Goal: Task Accomplishment & Management: Complete application form

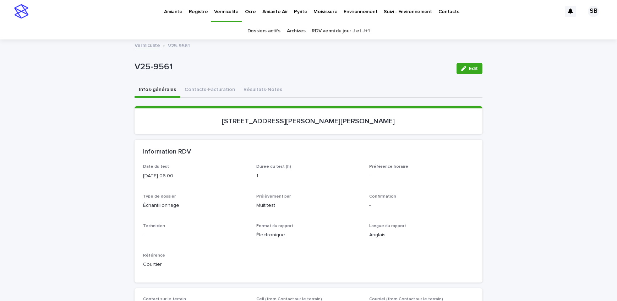
scroll to position [46, 0]
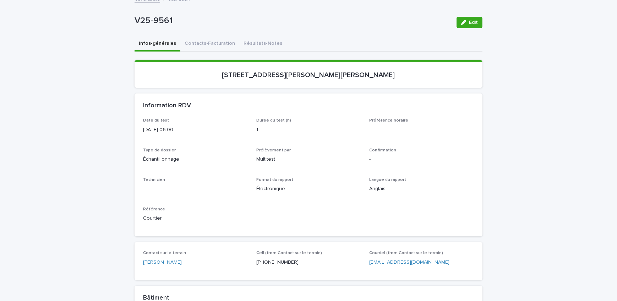
click at [81, 139] on div "Loading... Saving… Loading... Saving… V25-9561 Edit V25-9561 Edit Sorry, there …" at bounding box center [308, 296] width 617 height 604
drag, startPoint x: 93, startPoint y: 135, endPoint x: 108, endPoint y: 100, distance: 37.8
click at [93, 135] on div "Loading... Saving… Loading... Saving… V25-9561 Edit V25-9561 Edit Sorry, there …" at bounding box center [308, 296] width 617 height 604
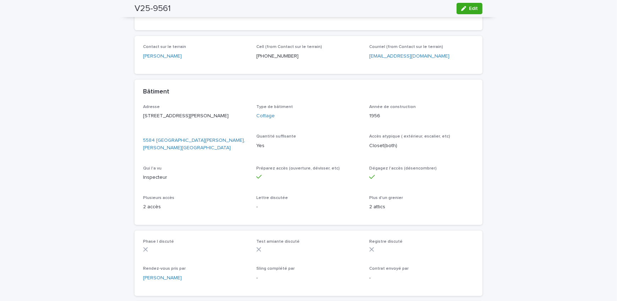
scroll to position [369, 0]
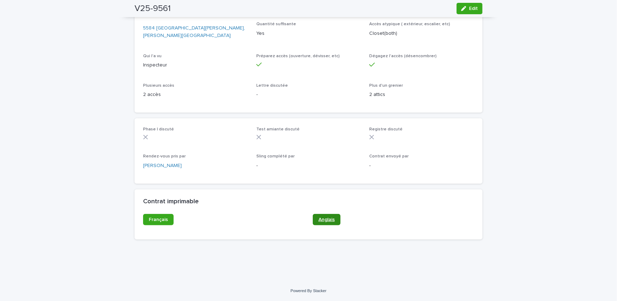
click at [331, 216] on link "Anglais" at bounding box center [327, 219] width 28 height 11
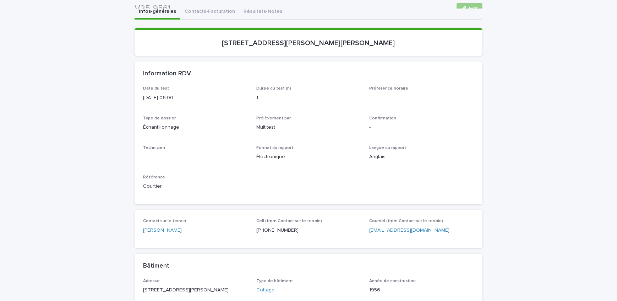
scroll to position [0, 0]
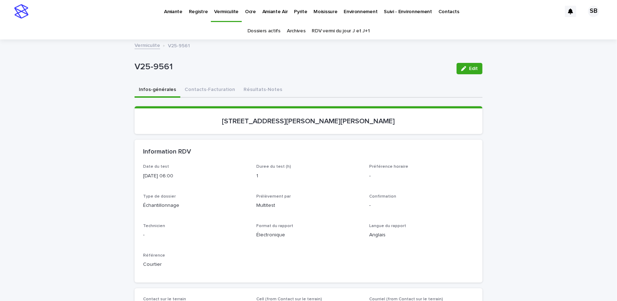
click at [147, 44] on link "Vermiculite" at bounding box center [148, 45] width 26 height 8
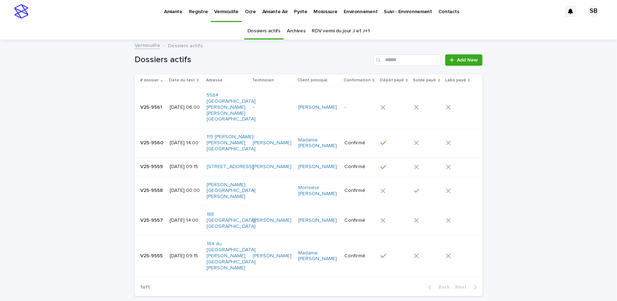
click at [60, 94] on div "Loading... Saving… Loading... Saving… Dossiers actifs Add New # dossier Date du…" at bounding box center [308, 188] width 617 height 297
click at [448, 56] on link "Add New" at bounding box center [463, 59] width 37 height 11
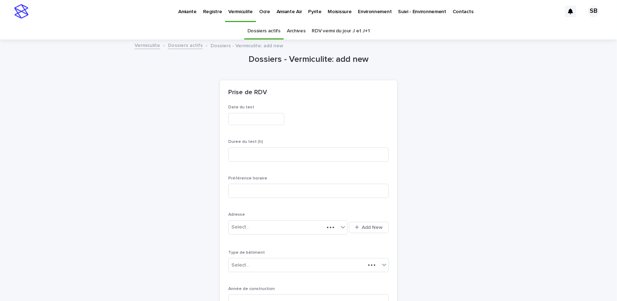
scroll to position [22, 0]
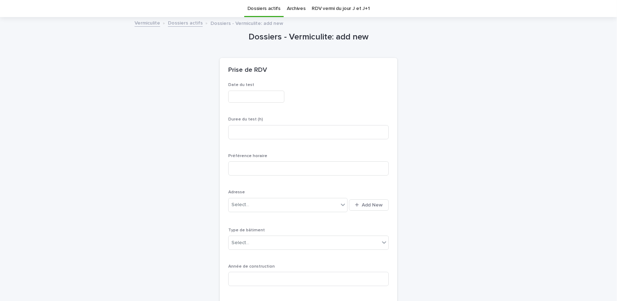
click at [273, 94] on input "text" at bounding box center [256, 96] width 56 height 12
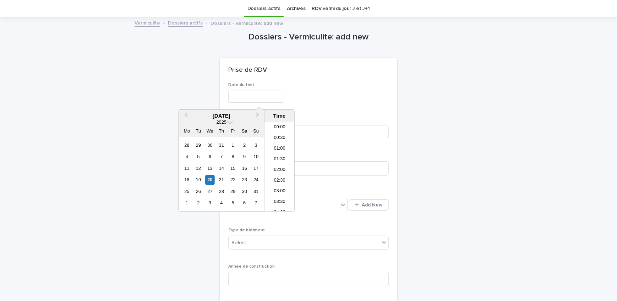
scroll to position [238, 0]
click at [228, 181] on div "22" at bounding box center [233, 180] width 10 height 10
click at [281, 174] on li "06:00" at bounding box center [279, 179] width 30 height 11
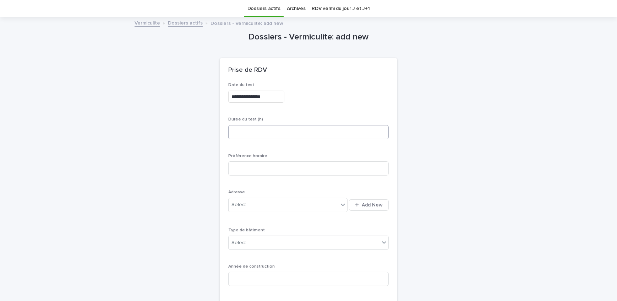
type input "**********"
click at [281, 133] on input at bounding box center [308, 132] width 160 height 14
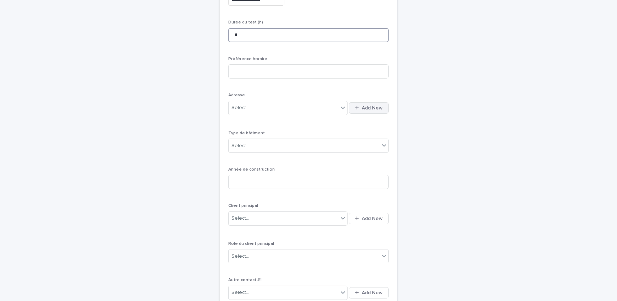
type input "*"
click at [368, 102] on button "Add New" at bounding box center [369, 107] width 40 height 11
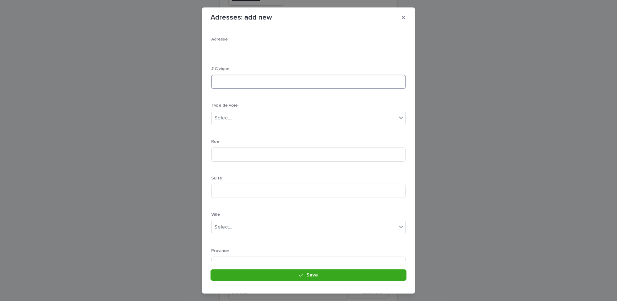
click at [223, 83] on input at bounding box center [308, 82] width 194 height 14
type input "****"
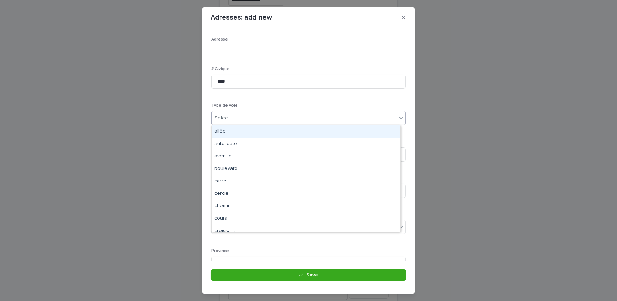
click at [237, 114] on div "Select..." at bounding box center [304, 118] width 185 height 12
type input "**"
click at [220, 132] on div "rang" at bounding box center [306, 131] width 189 height 12
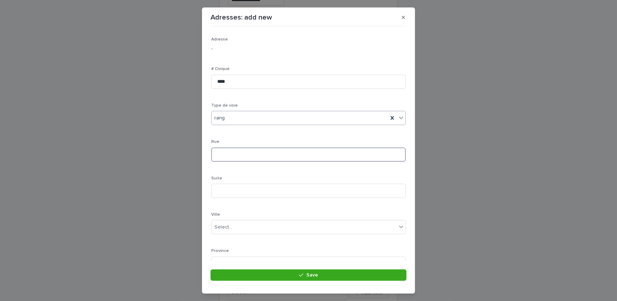
click at [237, 152] on input at bounding box center [308, 154] width 194 height 14
type input "********"
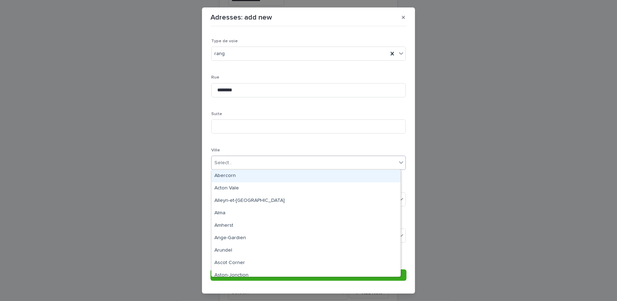
click at [241, 161] on div "Select..." at bounding box center [304, 163] width 185 height 12
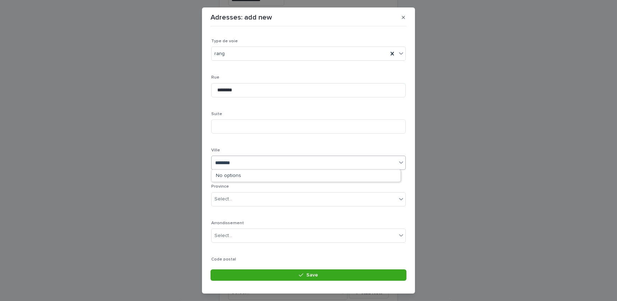
type input "*********"
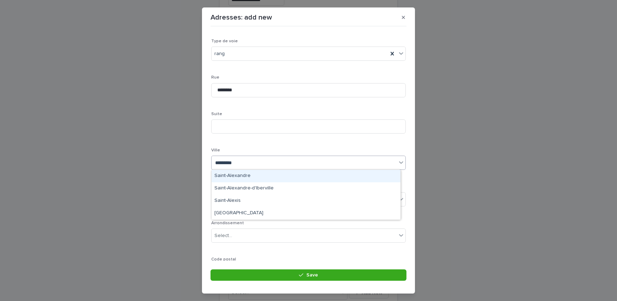
click at [246, 177] on div "Saint-Alexandre" at bounding box center [306, 176] width 189 height 12
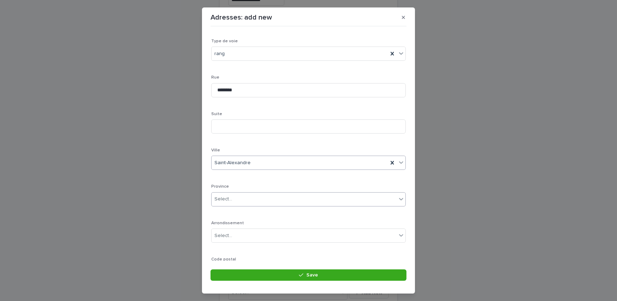
click at [265, 197] on div "Select..." at bounding box center [304, 199] width 185 height 12
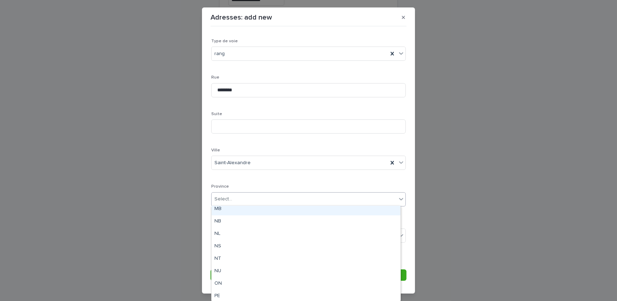
scroll to position [66, 0]
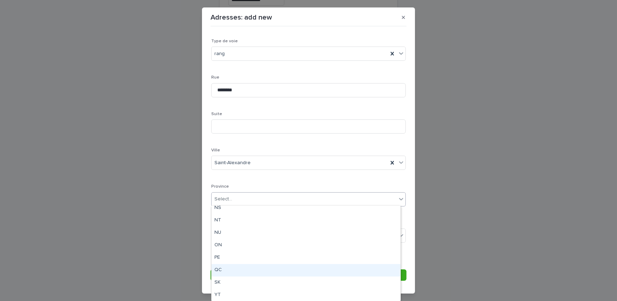
click at [241, 270] on div "QC" at bounding box center [306, 270] width 189 height 12
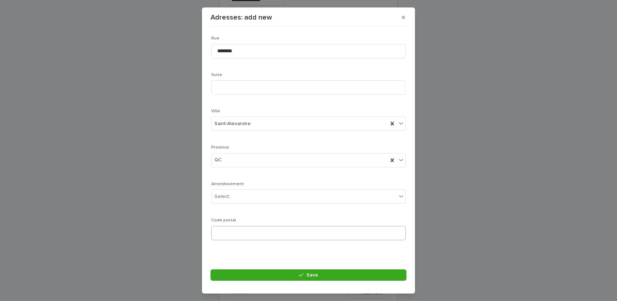
scroll to position [104, 0]
click at [240, 231] on input at bounding box center [308, 232] width 194 height 14
paste input "******"
click at [225, 232] on input "******" at bounding box center [308, 232] width 194 height 14
type input "*******"
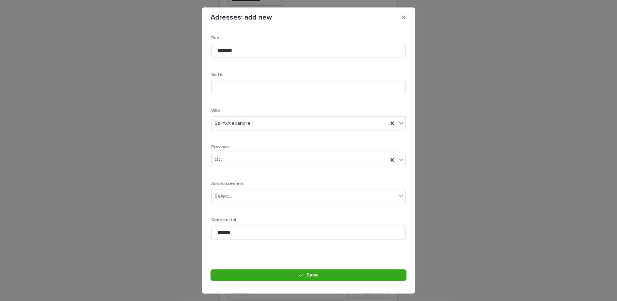
click at [238, 264] on section "Adresses: add new Loading... Saving… Loading... Saving… Loading... Saving… Adre…" at bounding box center [308, 150] width 213 height 286
drag, startPoint x: 239, startPoint y: 267, endPoint x: 239, endPoint y: 272, distance: 5.3
click at [239, 270] on section "Adresses: add new Loading... Saving… Loading... Saving… Loading... Saving… Adre…" at bounding box center [308, 150] width 213 height 286
drag, startPoint x: 239, startPoint y: 272, endPoint x: 231, endPoint y: 270, distance: 8.4
click at [239, 272] on button "Save" at bounding box center [308, 274] width 196 height 11
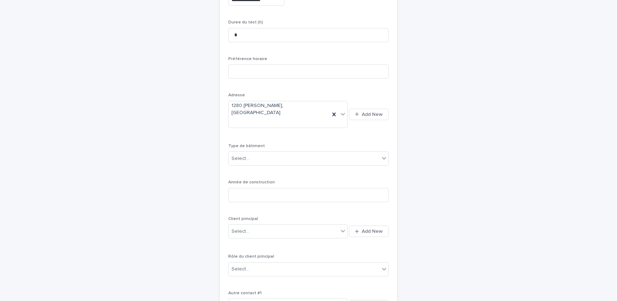
click at [266, 154] on div "Type de bâtiment Select..." at bounding box center [308, 157] width 160 height 28
click at [263, 153] on div "Select..." at bounding box center [304, 159] width 151 height 12
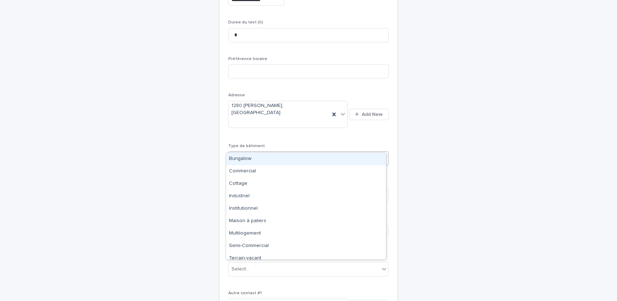
click at [265, 163] on div "Bungalow" at bounding box center [306, 159] width 160 height 12
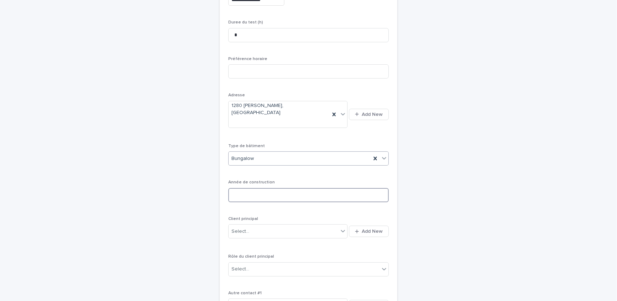
click at [267, 188] on input at bounding box center [308, 195] width 160 height 14
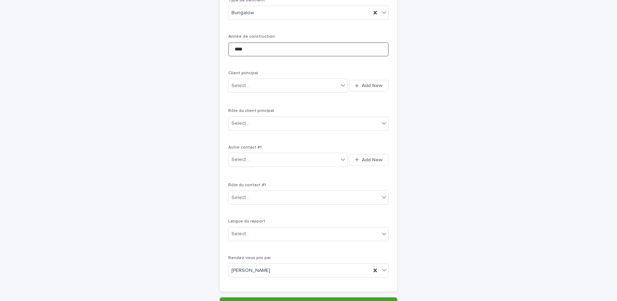
scroll to position [280, 0]
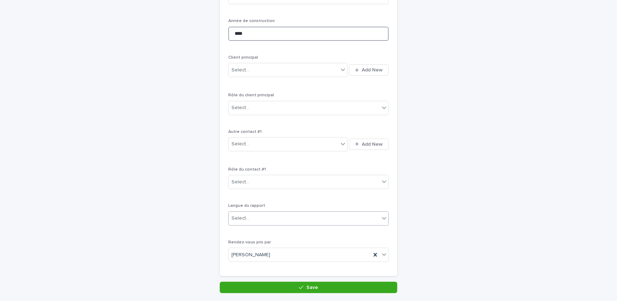
type input "****"
click at [279, 212] on div "Select..." at bounding box center [304, 218] width 151 height 12
click at [278, 215] on div "Français" at bounding box center [306, 218] width 160 height 12
click at [364, 67] on span "Add New" at bounding box center [372, 69] width 21 height 5
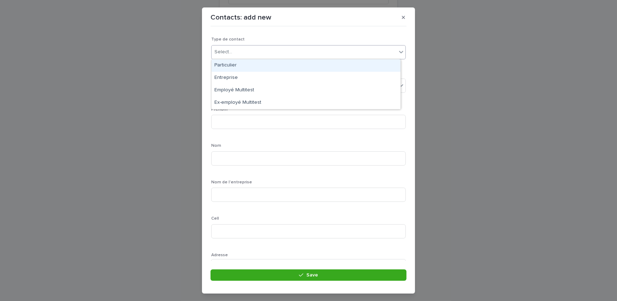
click at [260, 55] on div "Select..." at bounding box center [304, 52] width 185 height 12
click at [257, 65] on div "Particulier" at bounding box center [306, 65] width 189 height 12
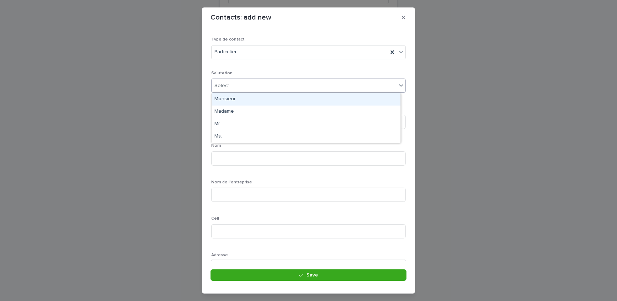
click at [257, 83] on div "Select..." at bounding box center [304, 86] width 185 height 12
click at [258, 102] on div "Monsieur" at bounding box center [306, 99] width 189 height 12
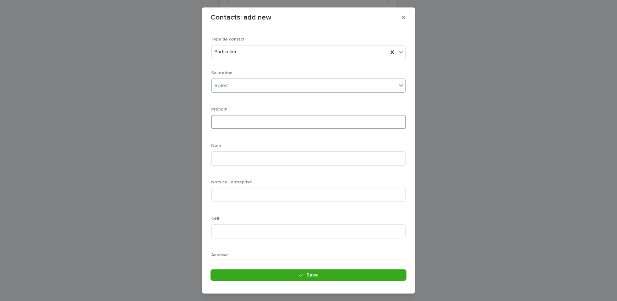
click at [263, 123] on input at bounding box center [308, 122] width 194 height 14
click at [225, 120] on input at bounding box center [308, 122] width 194 height 14
type input "******"
type input "*******"
drag, startPoint x: 352, startPoint y: 194, endPoint x: 288, endPoint y: 188, distance: 63.8
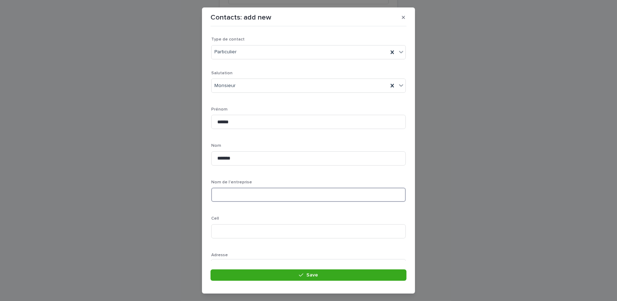
click at [352, 194] on input at bounding box center [308, 194] width 194 height 14
drag, startPoint x: 239, startPoint y: 164, endPoint x: 225, endPoint y: 171, distance: 15.9
click at [239, 164] on input at bounding box center [308, 167] width 194 height 14
paste input "**********"
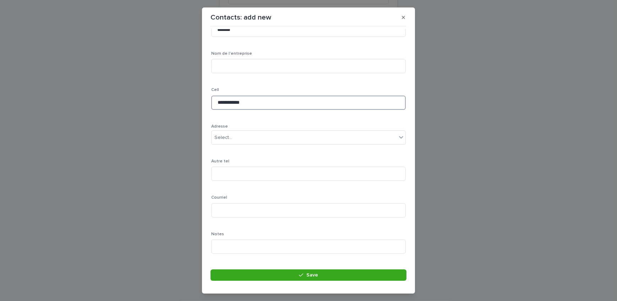
scroll to position [129, 0]
type input "**********"
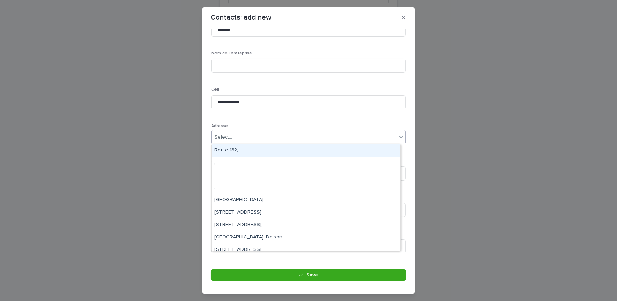
click at [243, 133] on div "Select..." at bounding box center [304, 137] width 185 height 12
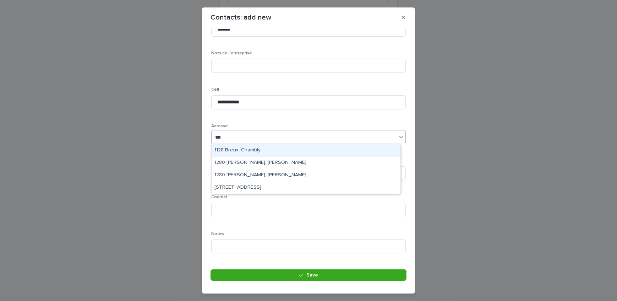
type input "****"
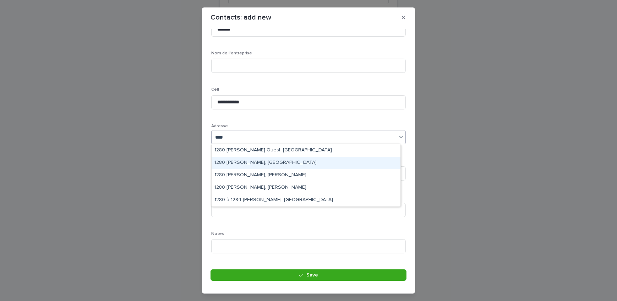
click at [263, 165] on div "1280 [PERSON_NAME], [GEOGRAPHIC_DATA]" at bounding box center [306, 163] width 189 height 12
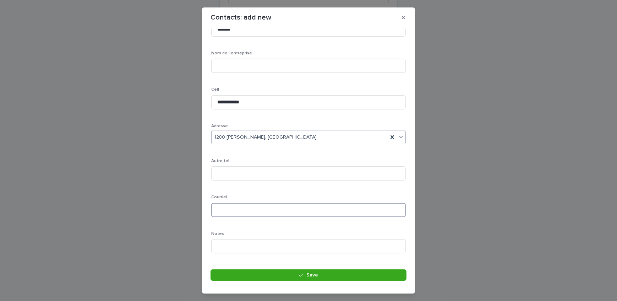
drag, startPoint x: 264, startPoint y: 207, endPoint x: 262, endPoint y: 204, distance: 4.0
click at [264, 207] on input at bounding box center [308, 210] width 194 height 14
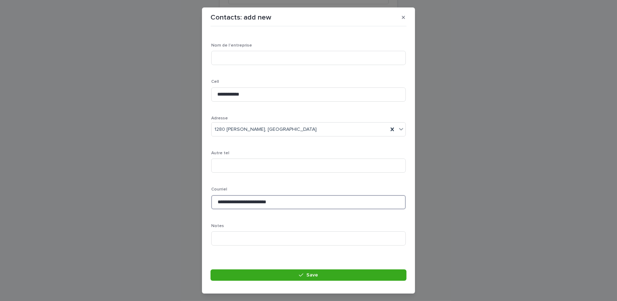
scroll to position [143, 0]
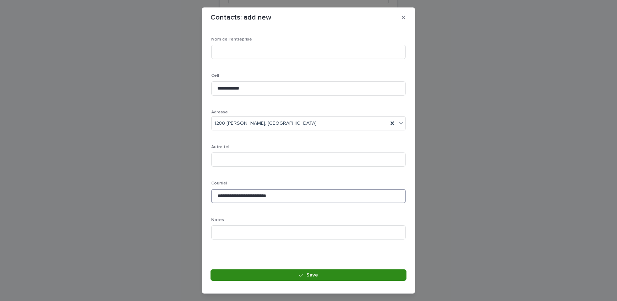
type input "**********"
click at [283, 277] on button "Save" at bounding box center [308, 274] width 196 height 11
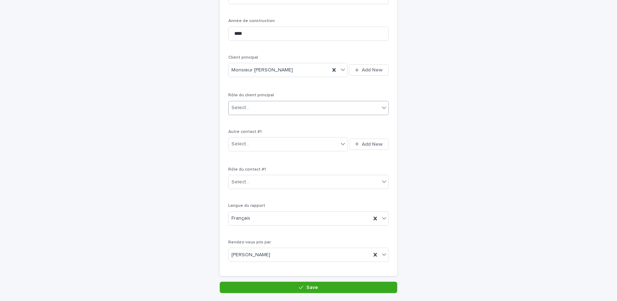
click at [273, 102] on div "Select..." at bounding box center [304, 108] width 151 height 12
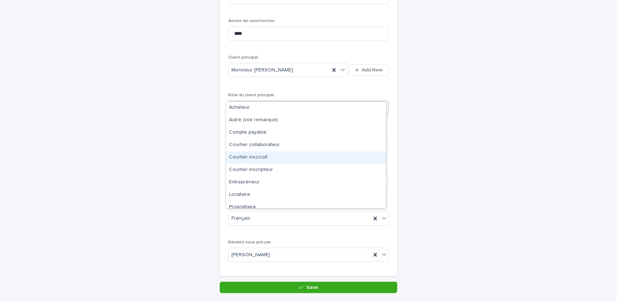
scroll to position [18, 0]
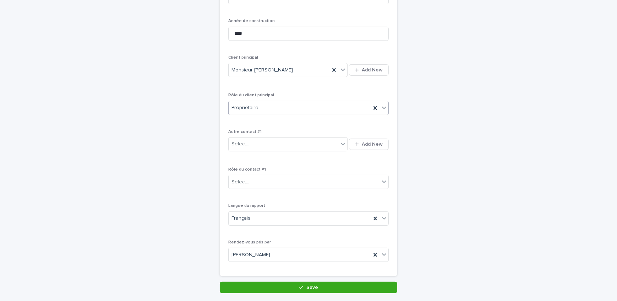
click at [266, 102] on div "Propriétaire" at bounding box center [300, 108] width 142 height 12
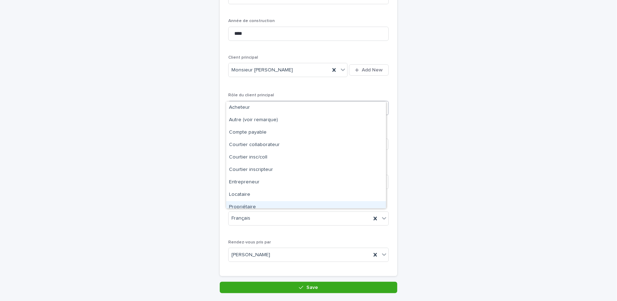
click at [252, 206] on div "Propriétaire" at bounding box center [306, 207] width 160 height 12
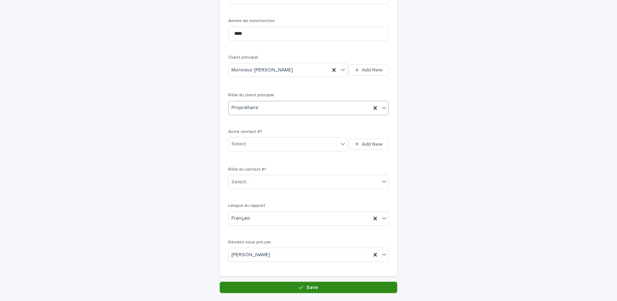
click at [286, 281] on button "Save" at bounding box center [308, 286] width 177 height 11
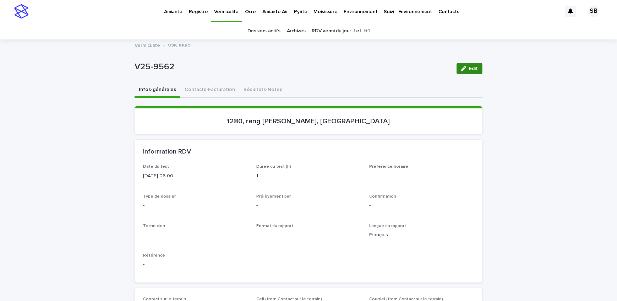
click at [469, 72] on button "Edit" at bounding box center [469, 68] width 26 height 11
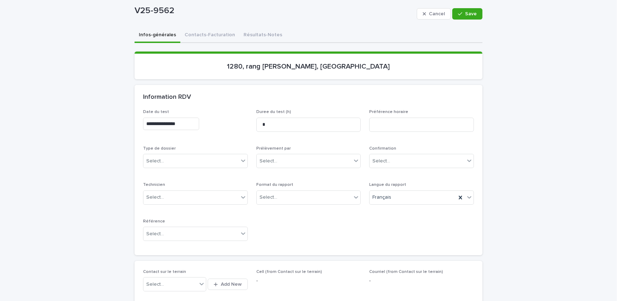
scroll to position [64, 0]
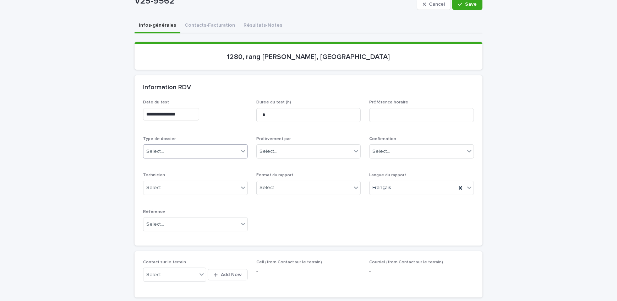
click at [193, 146] on div "Select..." at bounding box center [190, 152] width 95 height 12
click at [192, 163] on div "Échantillonnage" at bounding box center [193, 164] width 104 height 12
click at [263, 185] on div "Select..." at bounding box center [268, 187] width 18 height 7
click at [272, 199] on div "Électronique" at bounding box center [306, 200] width 104 height 12
click at [278, 160] on div "Prélèvement par Select..." at bounding box center [308, 150] width 105 height 28
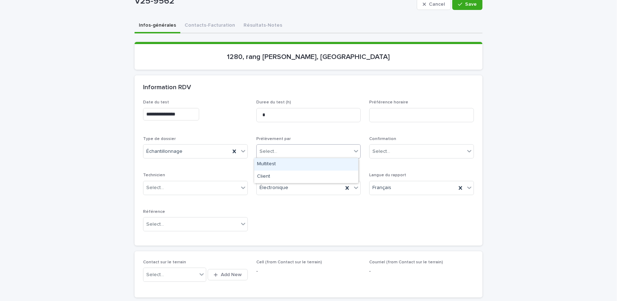
drag, startPoint x: 280, startPoint y: 154, endPoint x: 280, endPoint y: 169, distance: 14.2
click at [280, 155] on div "Select..." at bounding box center [304, 152] width 95 height 12
click at [280, 169] on div "Multitest" at bounding box center [306, 164] width 104 height 12
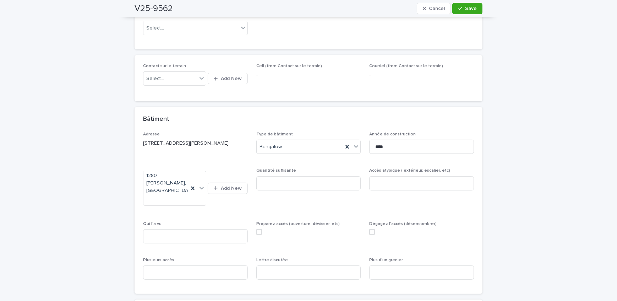
scroll to position [387, 0]
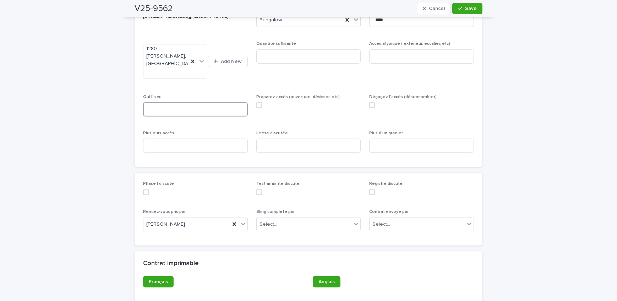
click at [176, 102] on input at bounding box center [195, 109] width 105 height 14
type input "**********"
click at [173, 141] on input at bounding box center [195, 145] width 105 height 14
type input "***"
click at [381, 140] on input at bounding box center [421, 145] width 105 height 14
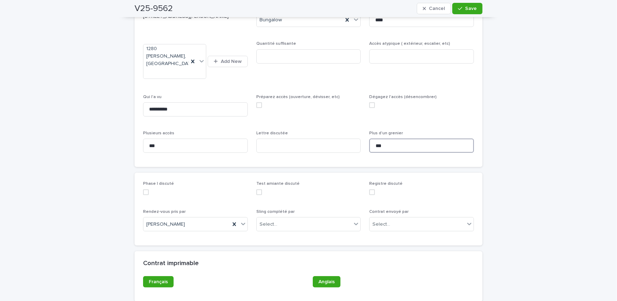
click at [369, 102] on span at bounding box center [372, 105] width 6 height 6
type input "***"
drag, startPoint x: 256, startPoint y: 99, endPoint x: 322, endPoint y: 77, distance: 69.8
click at [256, 102] on span at bounding box center [259, 105] width 6 height 6
click at [383, 60] on input at bounding box center [421, 56] width 105 height 14
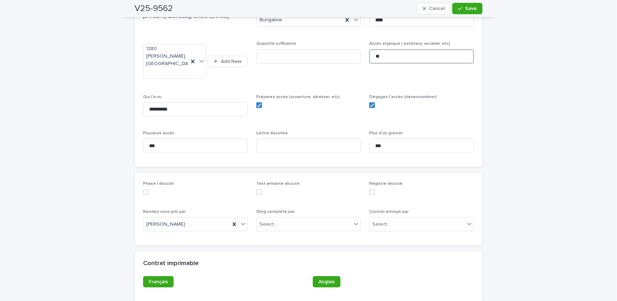
type input "*"
type input "*******"
click at [320, 51] on input at bounding box center [308, 56] width 105 height 14
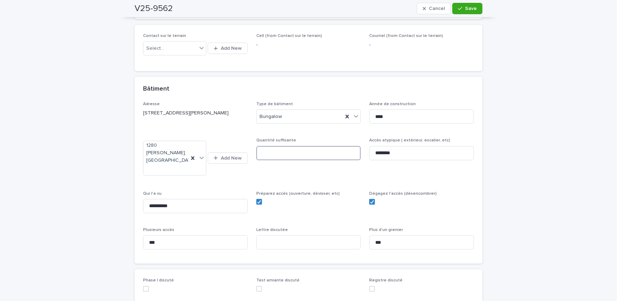
click at [291, 148] on input at bounding box center [308, 153] width 105 height 14
type input "*"
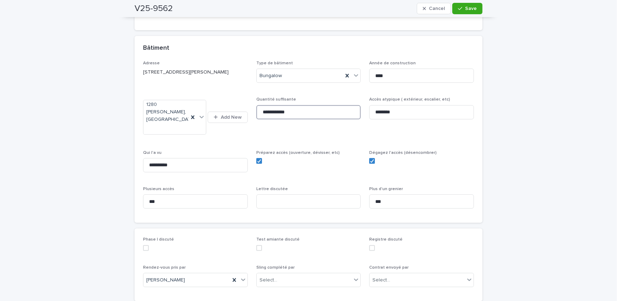
scroll to position [355, 0]
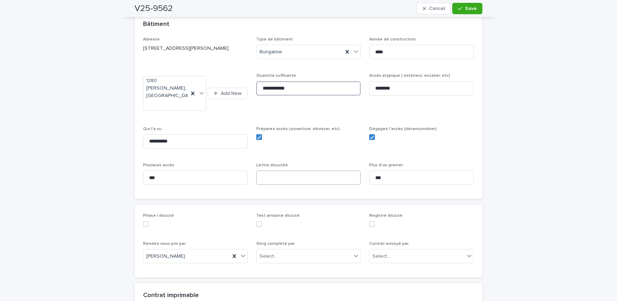
type input "**********"
click at [282, 171] on input at bounding box center [308, 177] width 105 height 14
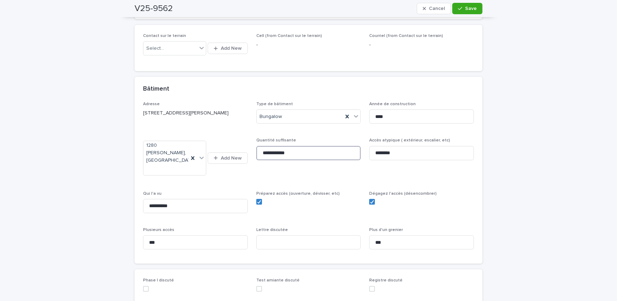
drag, startPoint x: 305, startPoint y: 153, endPoint x: 117, endPoint y: 148, distance: 187.4
click at [117, 148] on div "**********" at bounding box center [308, 94] width 617 height 689
click at [314, 155] on input at bounding box center [308, 153] width 105 height 14
type input "**********"
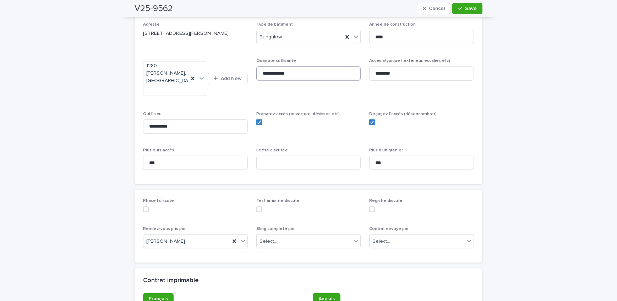
scroll to position [387, 0]
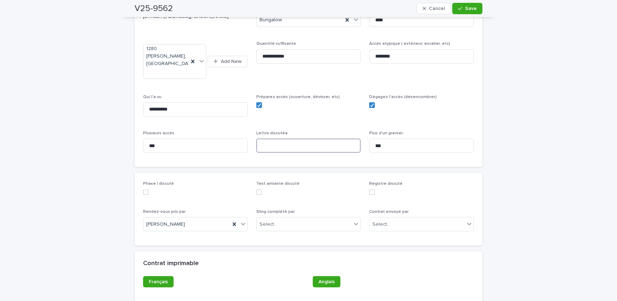
click at [295, 138] on input at bounding box center [308, 145] width 105 height 14
type input "***"
click at [325, 112] on span "Préparez accès (ouverture, dévisser, etc)" at bounding box center [308, 108] width 105 height 28
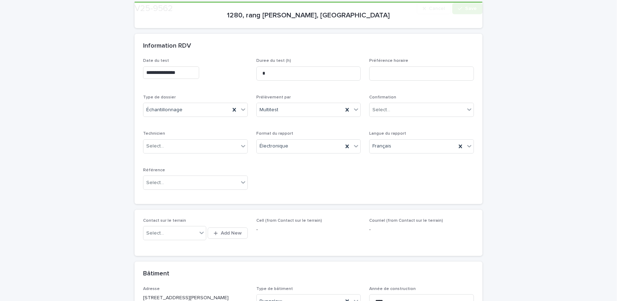
scroll to position [161, 0]
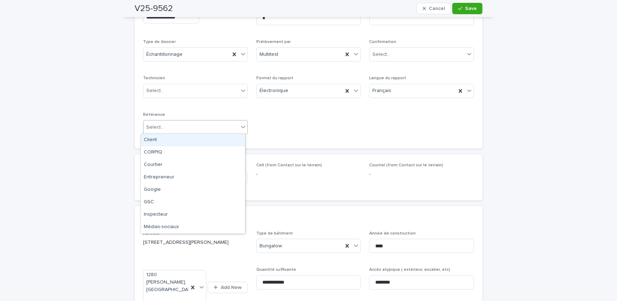
click at [201, 123] on div "Select..." at bounding box center [190, 127] width 95 height 12
click at [182, 167] on div "Courtier" at bounding box center [193, 165] width 104 height 12
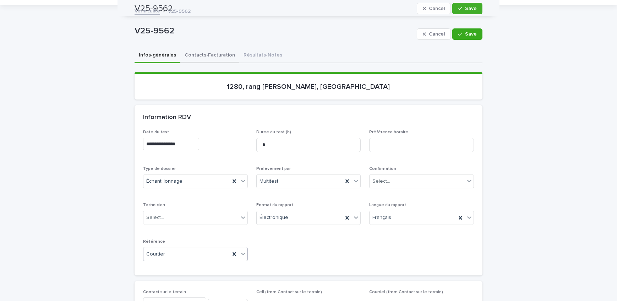
scroll to position [32, 0]
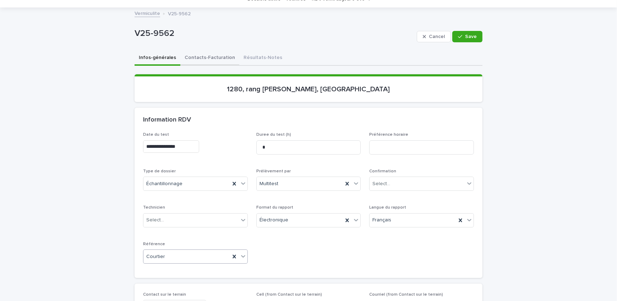
click at [194, 58] on button "Contacts-Facturation" at bounding box center [209, 58] width 59 height 15
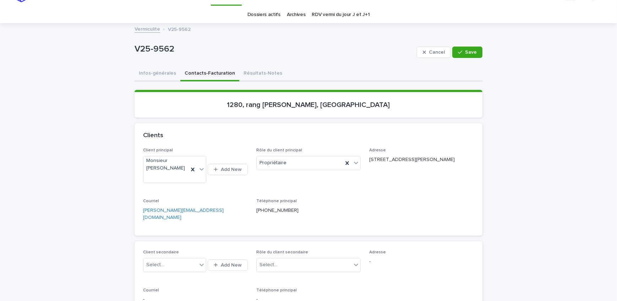
scroll to position [32, 0]
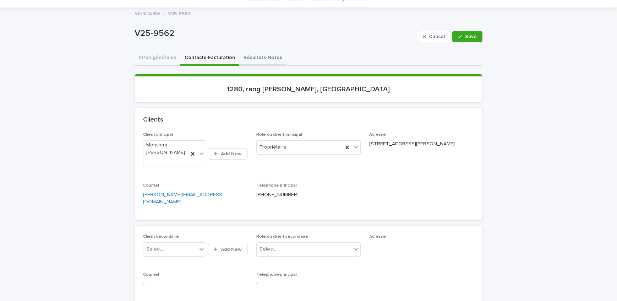
click at [263, 60] on button "Résultats-Notes" at bounding box center [262, 58] width 47 height 15
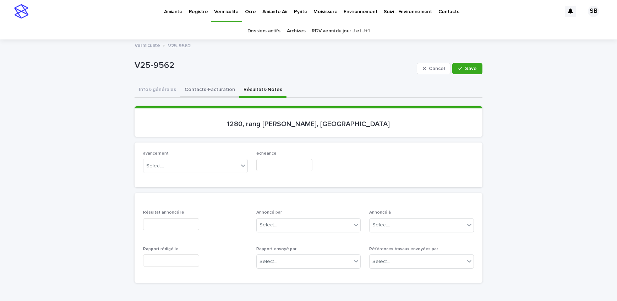
click at [218, 92] on button "Contacts-Facturation" at bounding box center [209, 90] width 59 height 15
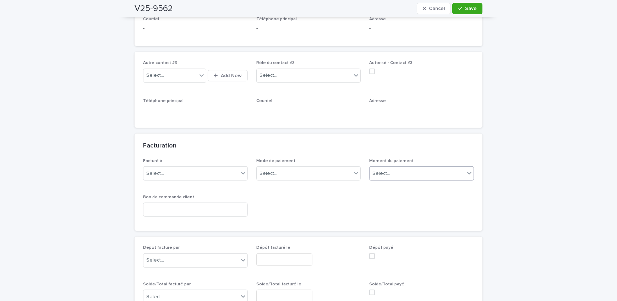
scroll to position [516, 0]
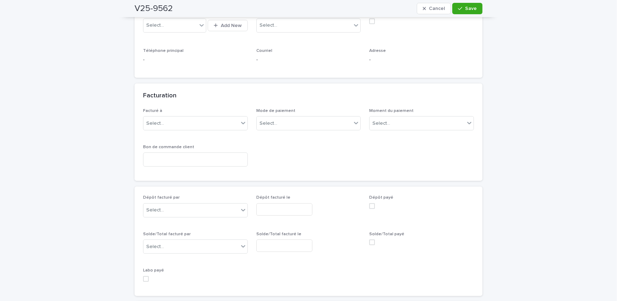
click at [213, 108] on div "Facturé à Select..." at bounding box center [195, 122] width 105 height 28
click at [213, 117] on div "Select..." at bounding box center [190, 123] width 95 height 12
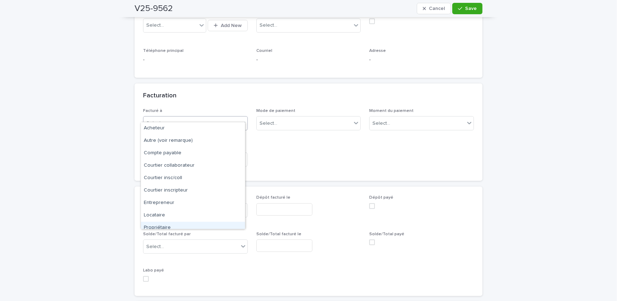
click at [182, 225] on div "Propriétaire" at bounding box center [193, 227] width 104 height 12
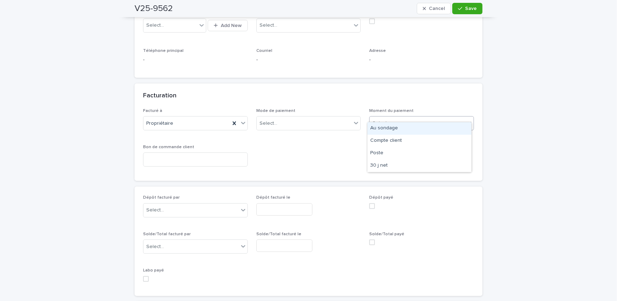
click at [394, 117] on div "Select..." at bounding box center [416, 123] width 95 height 12
click at [404, 128] on div "Au sondage" at bounding box center [419, 128] width 104 height 12
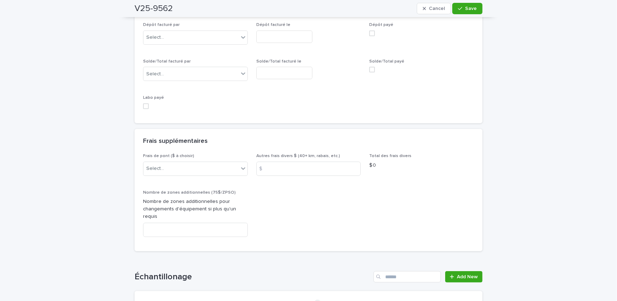
scroll to position [774, 0]
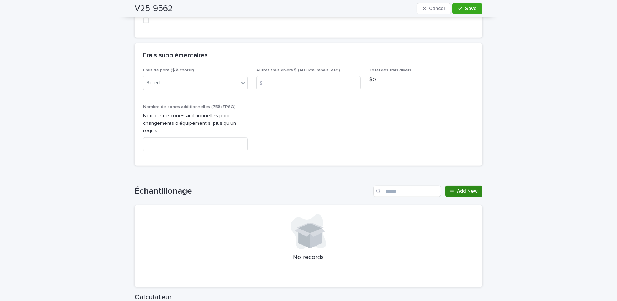
click at [457, 188] on span "Add New" at bounding box center [467, 190] width 21 height 5
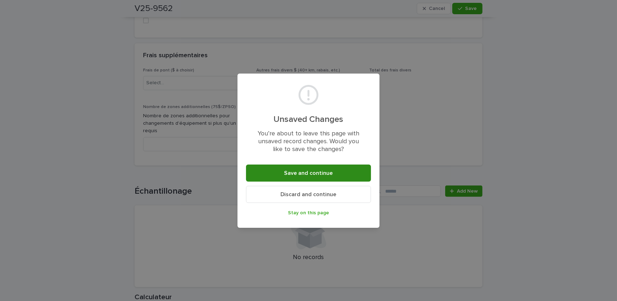
click at [280, 174] on button "Save and continue" at bounding box center [308, 172] width 125 height 17
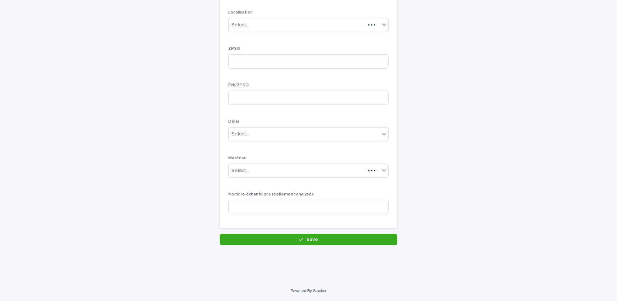
scroll to position [98, 0]
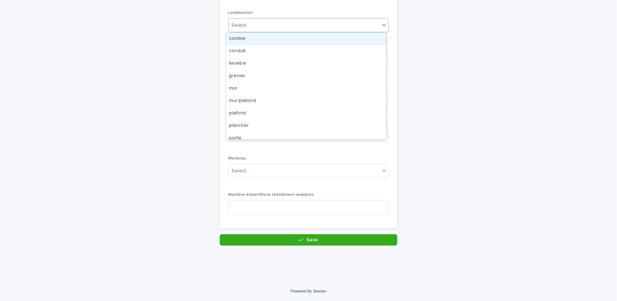
click at [286, 24] on div "Select..." at bounding box center [304, 26] width 151 height 12
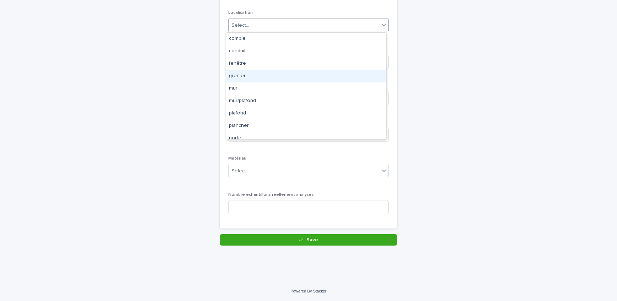
click at [275, 72] on div "grenier" at bounding box center [306, 76] width 160 height 12
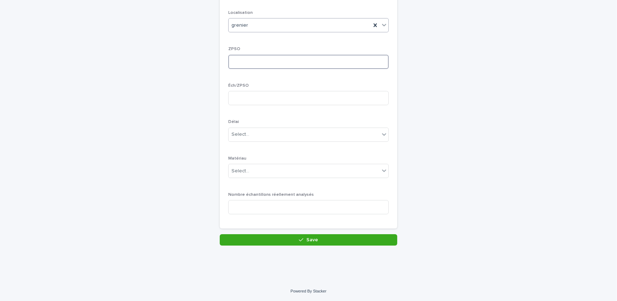
click at [267, 66] on input at bounding box center [308, 62] width 160 height 14
type input "*"
click at [268, 100] on input at bounding box center [308, 98] width 160 height 14
type input "*"
click at [276, 137] on div "Select..." at bounding box center [304, 134] width 151 height 12
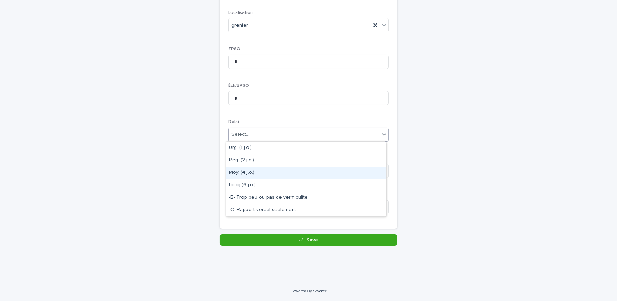
click at [272, 173] on div "Moy. (4 j.o.)" at bounding box center [306, 172] width 160 height 12
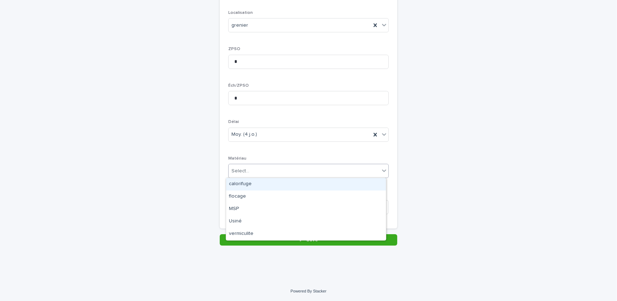
click at [283, 172] on div "Select..." at bounding box center [304, 171] width 151 height 12
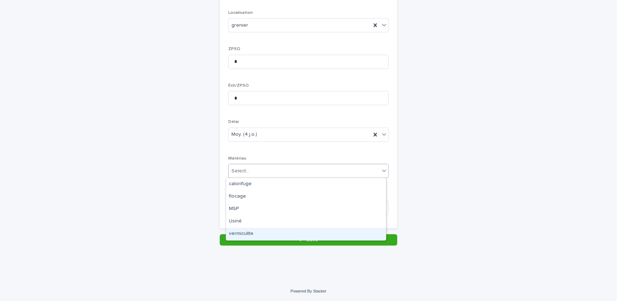
click at [267, 234] on div "vermiculite" at bounding box center [306, 233] width 160 height 12
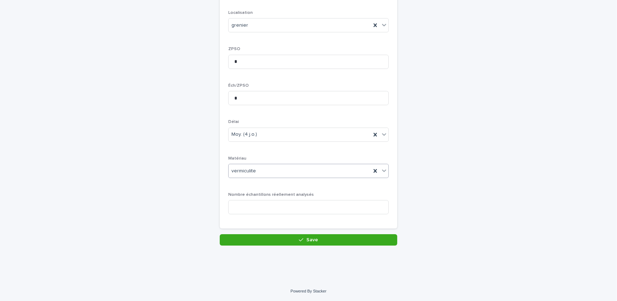
drag, startPoint x: 331, startPoint y: 241, endPoint x: 305, endPoint y: 237, distance: 26.7
click at [331, 241] on button "Save" at bounding box center [308, 239] width 177 height 11
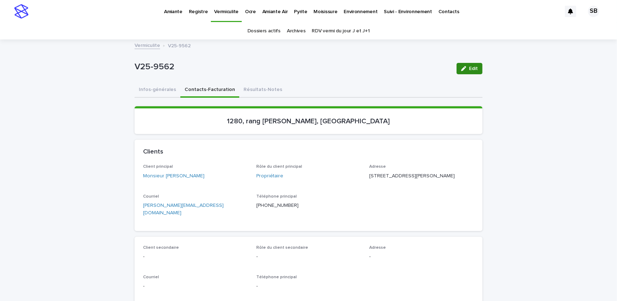
click at [465, 66] on div "button" at bounding box center [465, 68] width 8 height 5
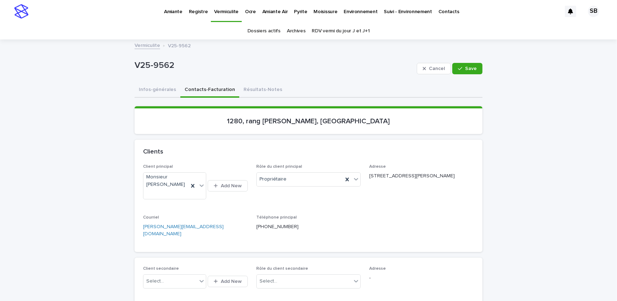
scroll to position [161, 0]
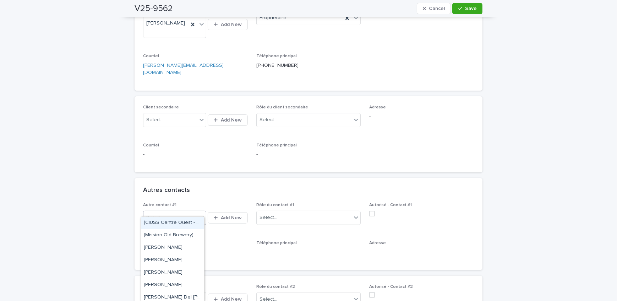
drag, startPoint x: 171, startPoint y: 206, endPoint x: 178, endPoint y: 208, distance: 6.9
click at [171, 212] on div "Select..." at bounding box center [170, 218] width 54 height 12
type input "**********"
drag, startPoint x: 160, startPoint y: 222, endPoint x: 174, endPoint y: 225, distance: 13.9
click at [160, 222] on div "Monsieur [PERSON_NAME] (Proprio Direct)" at bounding box center [172, 222] width 63 height 12
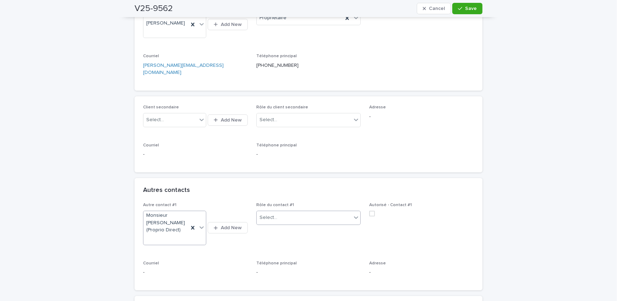
click at [281, 213] on div "Select..." at bounding box center [304, 218] width 95 height 12
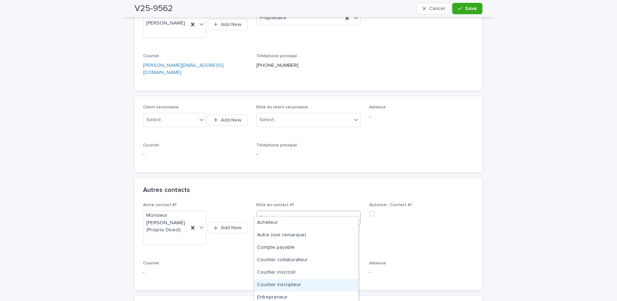
click at [292, 284] on div "Courtier inscripteur" at bounding box center [306, 285] width 104 height 12
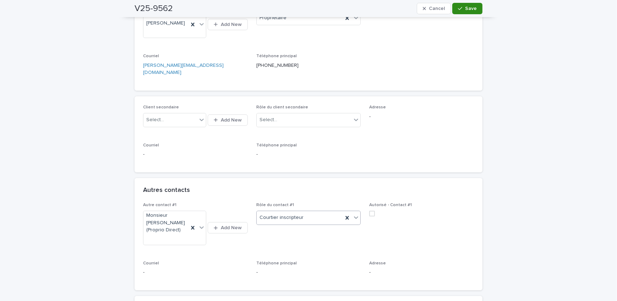
click at [465, 9] on span "Save" at bounding box center [471, 8] width 12 height 5
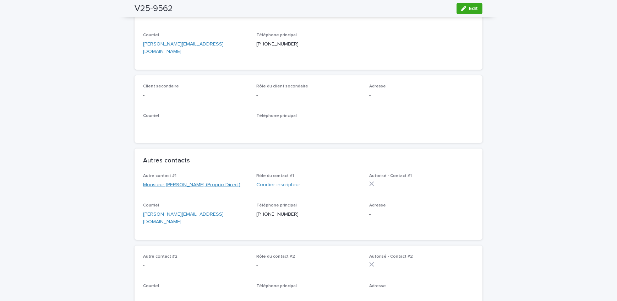
click at [190, 185] on link "Monsieur [PERSON_NAME] (Proprio Direct)" at bounding box center [191, 184] width 97 height 7
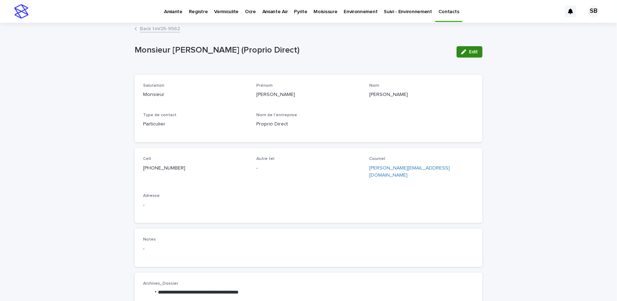
click at [467, 56] on button "Edit" at bounding box center [469, 51] width 26 height 11
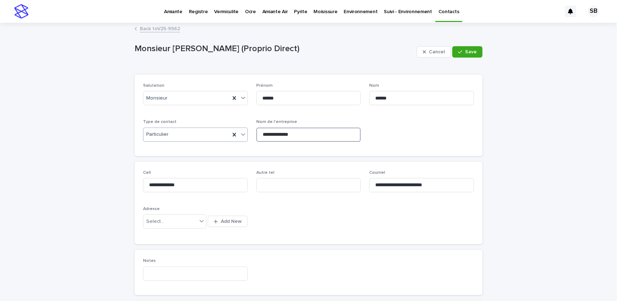
click at [213, 133] on div "**********" at bounding box center [308, 115] width 331 height 64
type input "**********"
click at [457, 48] on button "Save" at bounding box center [467, 51] width 30 height 11
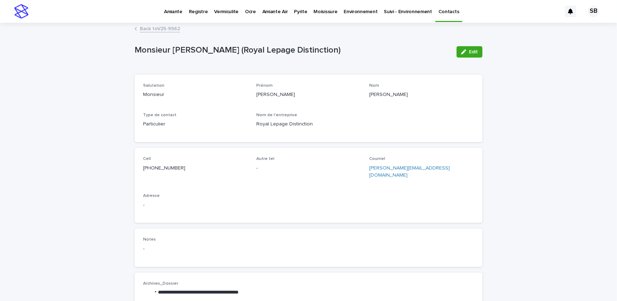
click at [168, 27] on link "Back to V25-9562" at bounding box center [160, 28] width 40 height 8
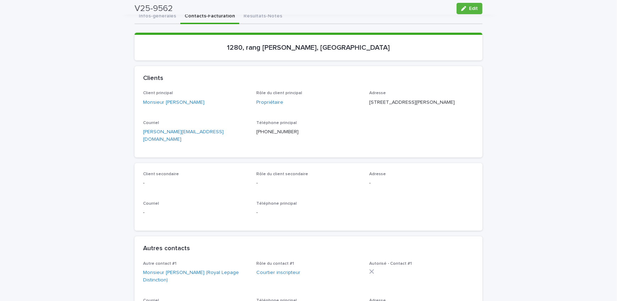
scroll to position [64, 0]
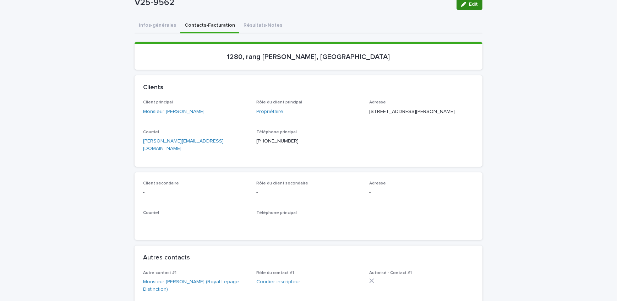
click at [470, 4] on span "Edit" at bounding box center [473, 4] width 9 height 5
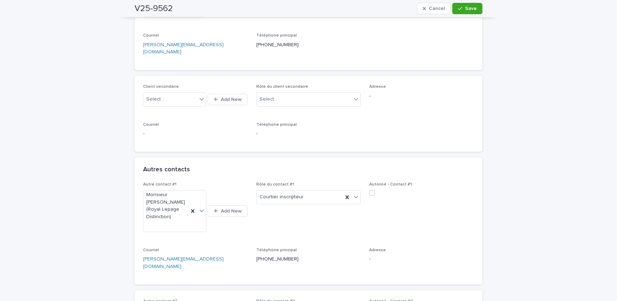
scroll to position [193, 0]
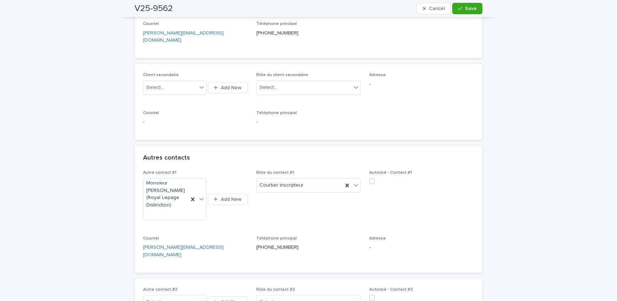
click at [372, 178] on span at bounding box center [372, 181] width 6 height 6
click at [462, 11] on button "Save" at bounding box center [467, 8] width 30 height 11
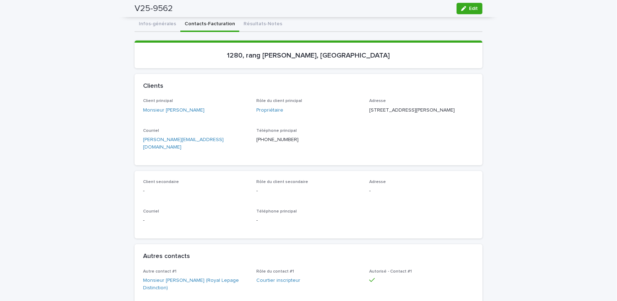
scroll to position [0, 0]
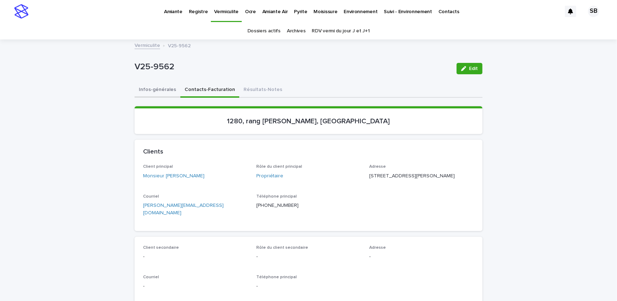
click at [162, 96] on button "Infos-générales" at bounding box center [158, 90] width 46 height 15
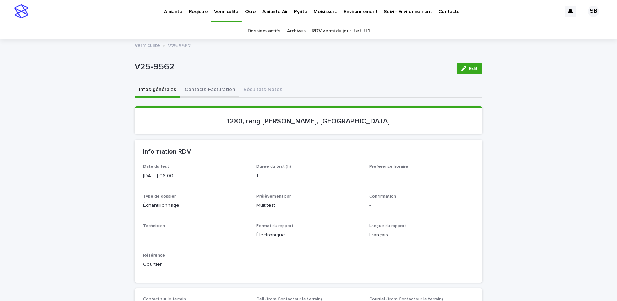
click at [223, 91] on button "Contacts-Facturation" at bounding box center [209, 90] width 59 height 15
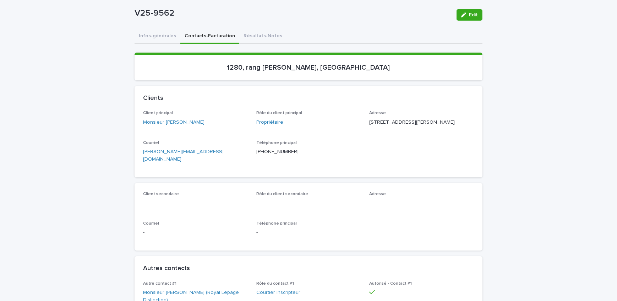
scroll to position [64, 0]
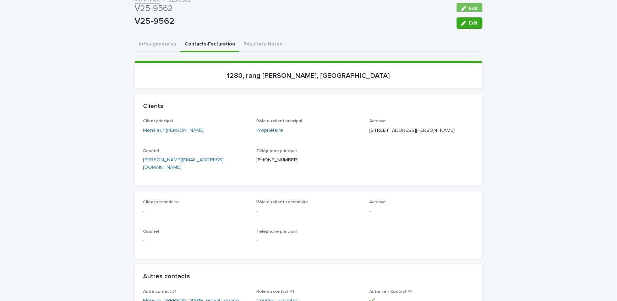
scroll to position [0, 0]
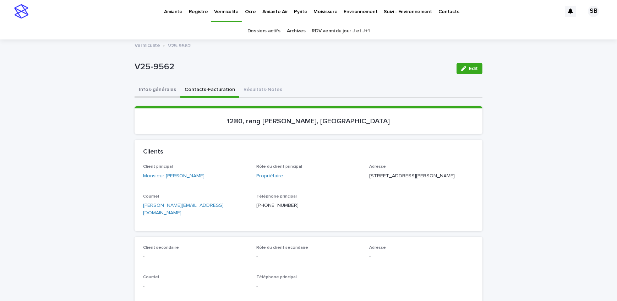
click at [154, 94] on button "Infos-générales" at bounding box center [158, 90] width 46 height 15
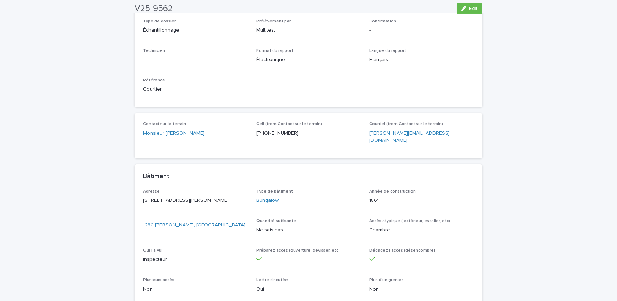
scroll to position [290, 0]
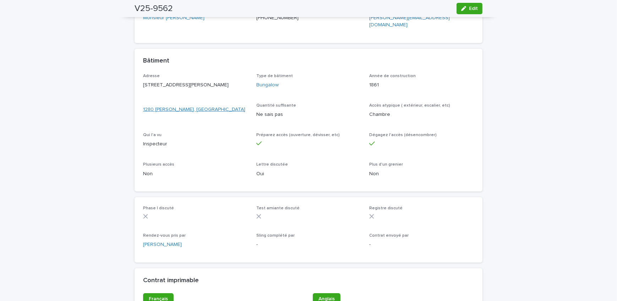
click at [185, 109] on link "1280 [PERSON_NAME], [GEOGRAPHIC_DATA]" at bounding box center [194, 109] width 102 height 7
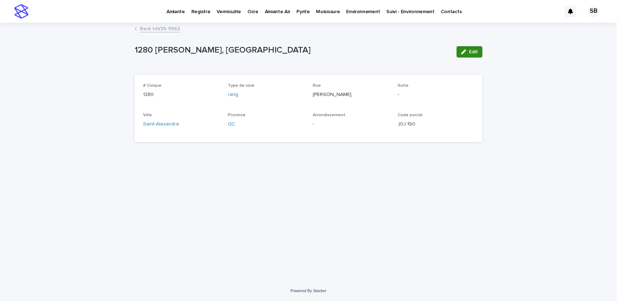
click at [468, 50] on button "Edit" at bounding box center [469, 51] width 26 height 11
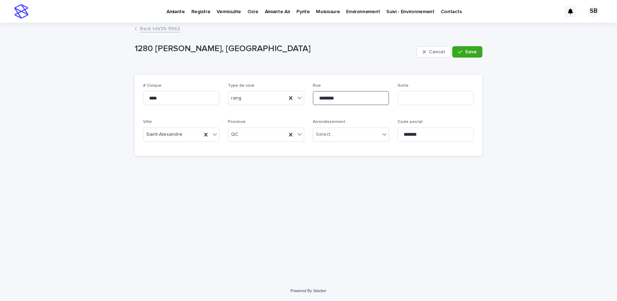
click at [318, 95] on input "********" at bounding box center [351, 98] width 76 height 14
type input "**********"
click at [481, 48] on button "Save" at bounding box center [467, 51] width 30 height 11
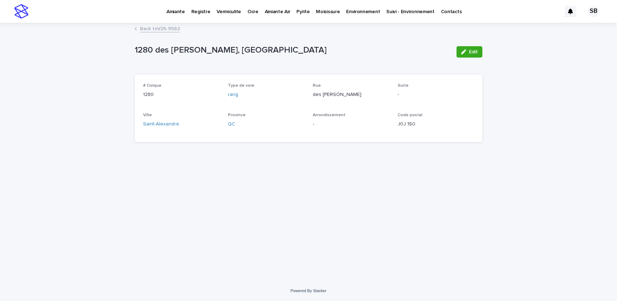
click at [146, 27] on link "Back to V25-9562" at bounding box center [160, 28] width 40 height 8
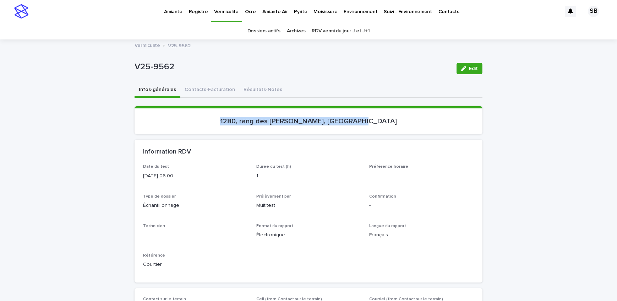
drag, startPoint x: 376, startPoint y: 122, endPoint x: 198, endPoint y: 128, distance: 178.6
click at [198, 128] on section "1280, rang des [PERSON_NAME], [GEOGRAPHIC_DATA]" at bounding box center [309, 120] width 348 height 28
copy p "1280, rang des [PERSON_NAME], [GEOGRAPHIC_DATA]"
click at [357, 142] on div "Information RDV" at bounding box center [309, 151] width 348 height 25
click at [153, 44] on link "Vermiculite" at bounding box center [148, 45] width 26 height 8
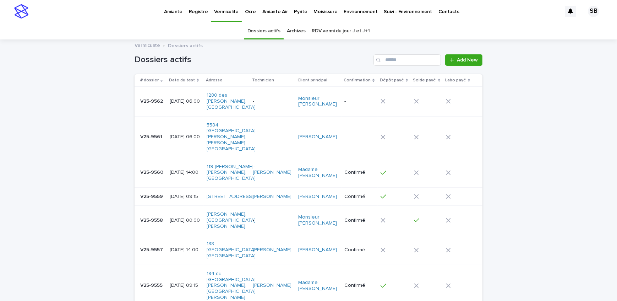
click at [171, 134] on p "[DATE] 06:00" at bounding box center [185, 137] width 31 height 6
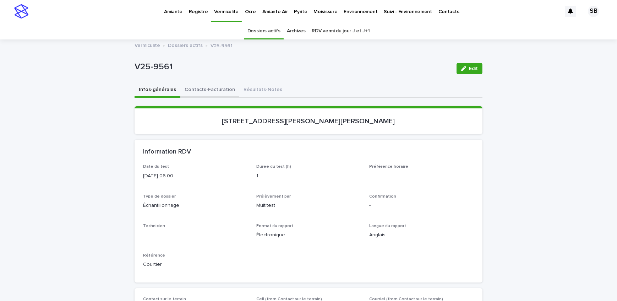
click at [219, 92] on button "Contacts-Facturation" at bounding box center [209, 90] width 59 height 15
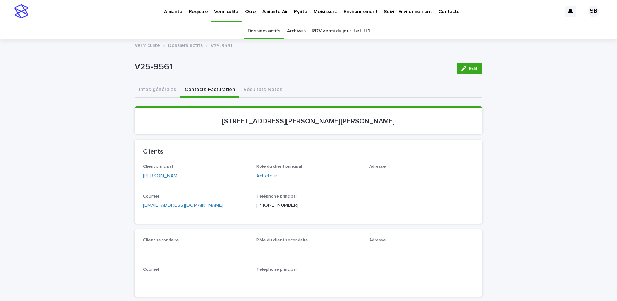
click at [172, 176] on link "[PERSON_NAME]" at bounding box center [162, 175] width 39 height 7
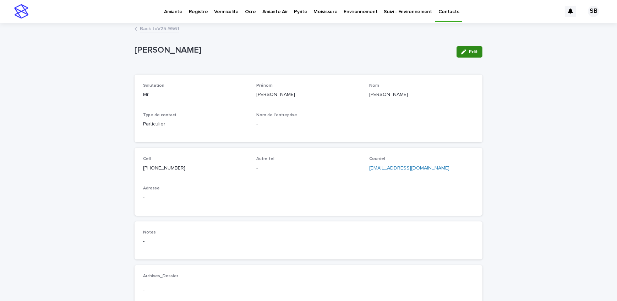
click at [469, 52] on span "Edit" at bounding box center [473, 51] width 9 height 5
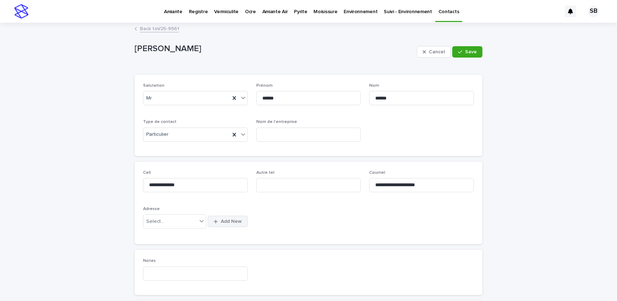
click at [235, 219] on span "Add New" at bounding box center [231, 221] width 21 height 5
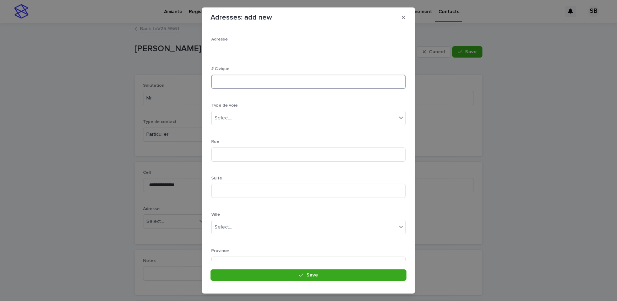
click at [249, 80] on input at bounding box center [308, 82] width 194 height 14
type input "****"
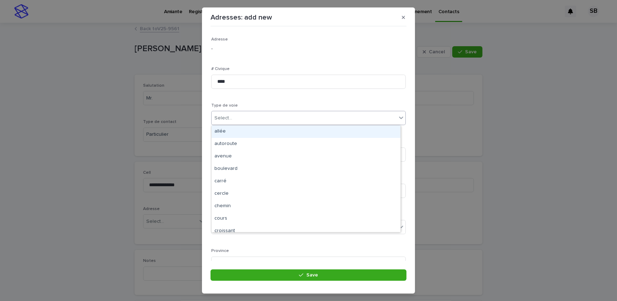
click at [243, 117] on div "Select..." at bounding box center [304, 118] width 185 height 12
type input "**"
click at [243, 132] on div "avenue" at bounding box center [306, 131] width 189 height 12
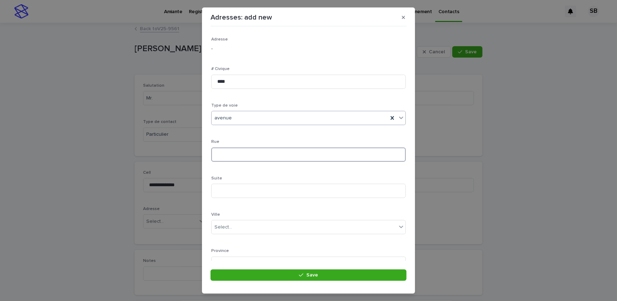
click at [241, 152] on input at bounding box center [308, 154] width 194 height 14
type input "********"
click at [249, 167] on div "Select..." at bounding box center [304, 163] width 185 height 12
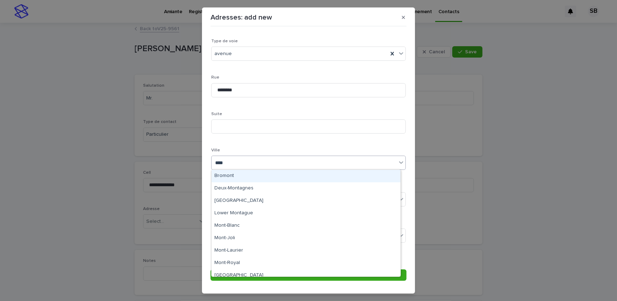
type input "*****"
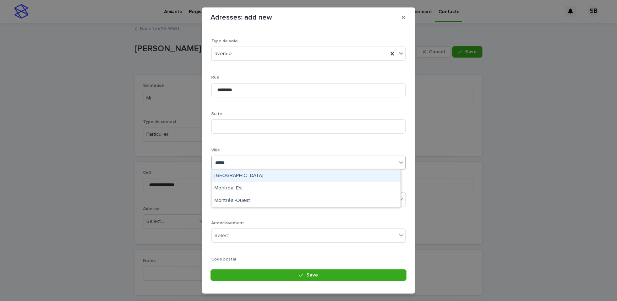
click at [239, 177] on div "[GEOGRAPHIC_DATA]" at bounding box center [306, 176] width 189 height 12
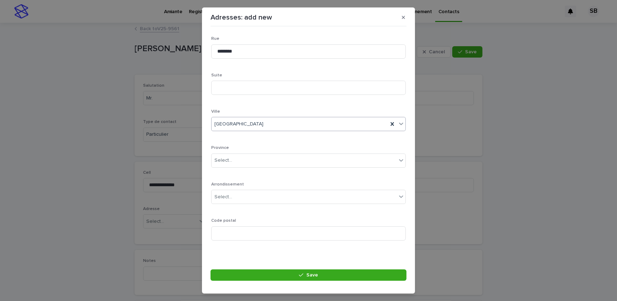
scroll to position [104, 0]
click at [236, 160] on div "Select..." at bounding box center [304, 160] width 185 height 12
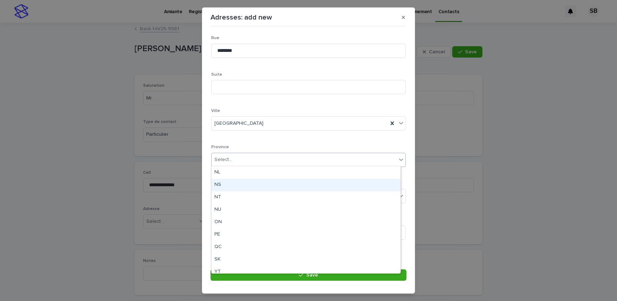
scroll to position [55, 0]
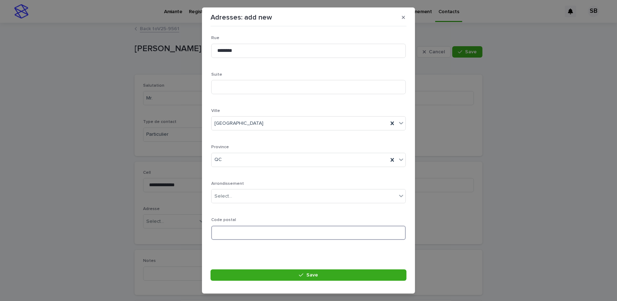
paste input "*******"
type input "*******"
click at [260, 273] on button "Save" at bounding box center [308, 274] width 196 height 11
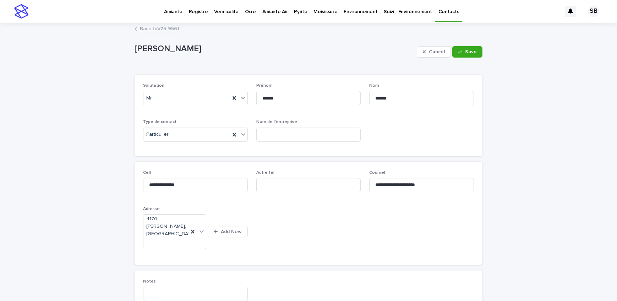
click at [461, 48] on button "Save" at bounding box center [467, 51] width 30 height 11
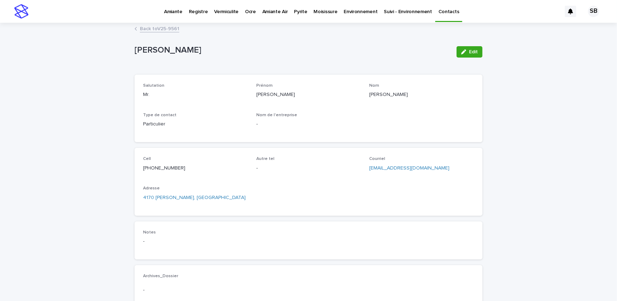
click at [146, 26] on link "Back to V25-9561" at bounding box center [159, 28] width 39 height 8
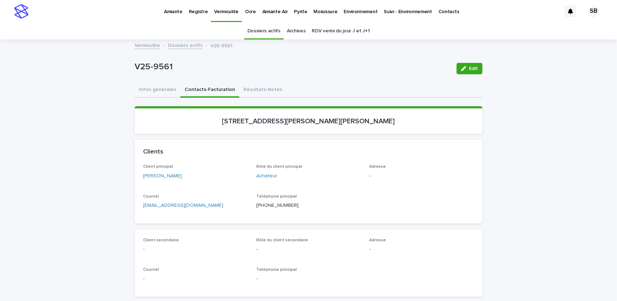
scroll to position [22, 0]
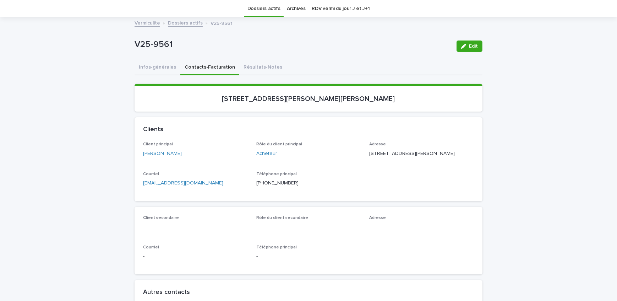
click at [172, 23] on link "Dossiers actifs" at bounding box center [185, 22] width 35 height 8
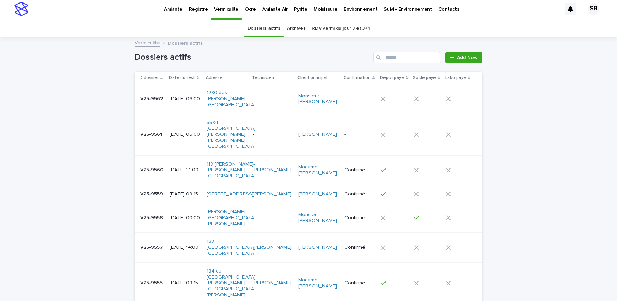
scroll to position [22, 0]
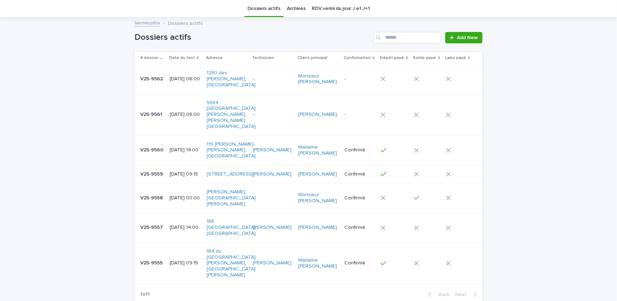
click at [163, 84] on td "V25-9562 V25-9562" at bounding box center [151, 78] width 32 height 29
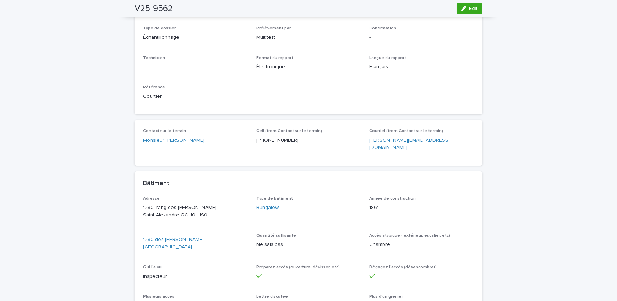
scroll to position [184, 0]
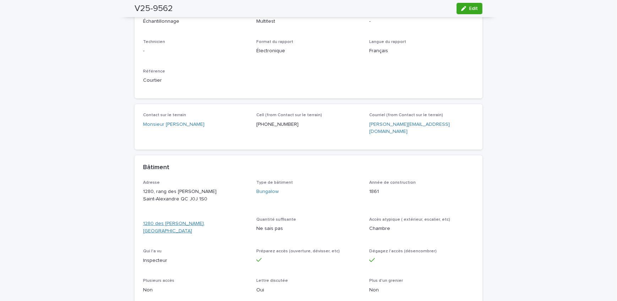
click at [189, 220] on link "1280 des [PERSON_NAME], [GEOGRAPHIC_DATA]" at bounding box center [195, 227] width 105 height 15
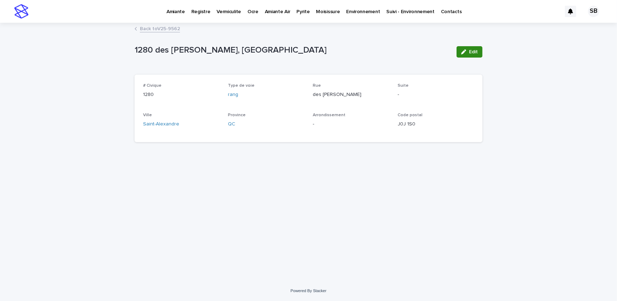
click at [468, 48] on button "Edit" at bounding box center [469, 51] width 26 height 11
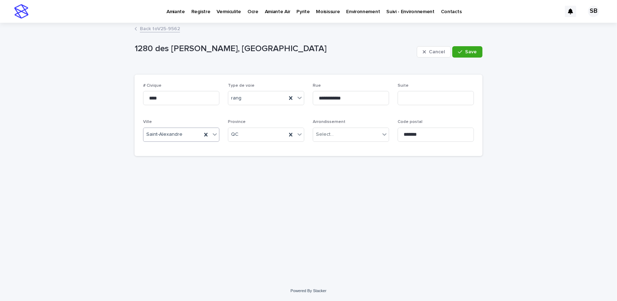
click at [191, 135] on div "Saint-Alexandre" at bounding box center [172, 134] width 58 height 12
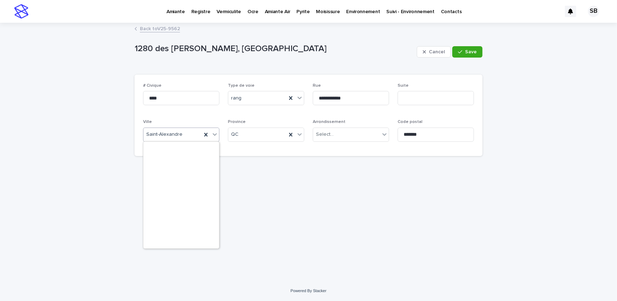
scroll to position [4372, 0]
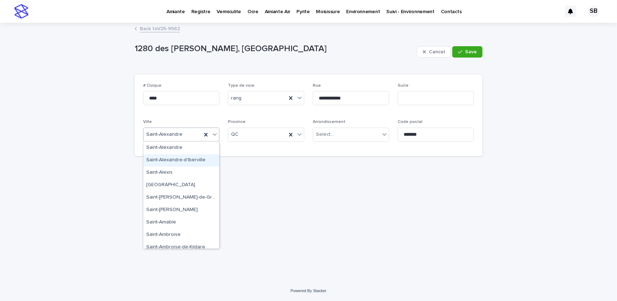
drag, startPoint x: 196, startPoint y: 152, endPoint x: 215, endPoint y: 147, distance: 20.3
click at [197, 157] on div "Saint-Alexandre-d'Iberville" at bounding box center [181, 160] width 76 height 12
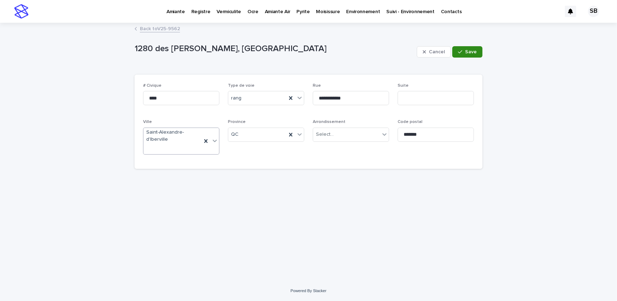
click at [467, 54] on span "Save" at bounding box center [471, 51] width 12 height 5
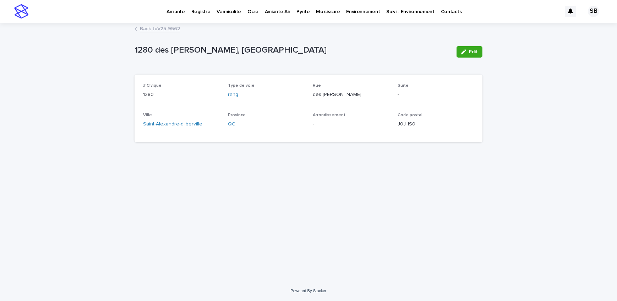
click at [177, 25] on link "Back to V25-9562" at bounding box center [160, 28] width 40 height 8
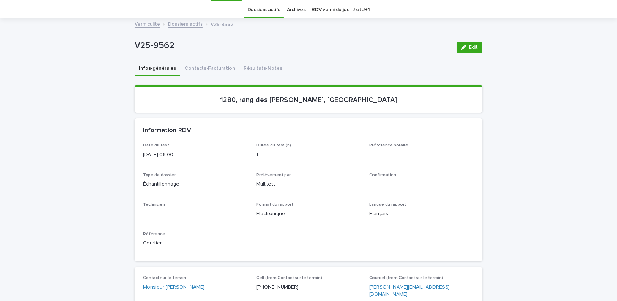
scroll to position [22, 0]
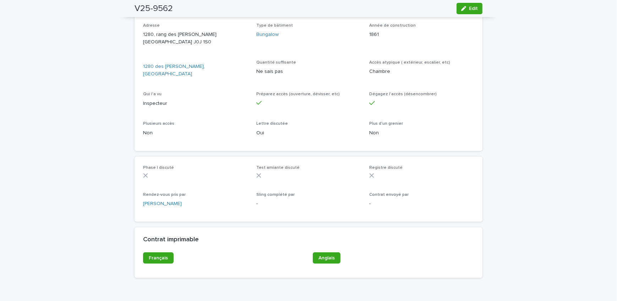
scroll to position [369, 0]
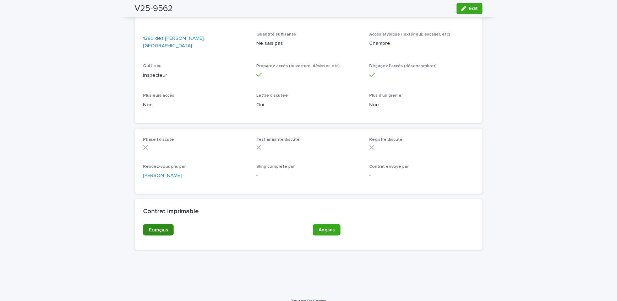
click at [164, 227] on span "Français" at bounding box center [158, 229] width 19 height 5
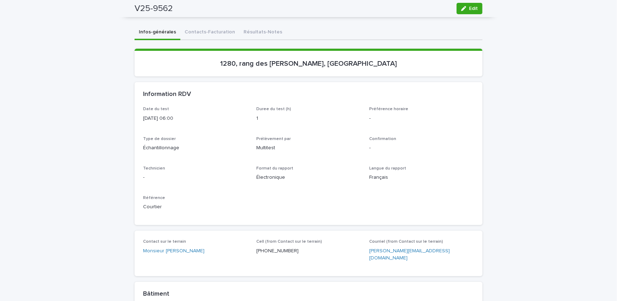
scroll to position [0, 0]
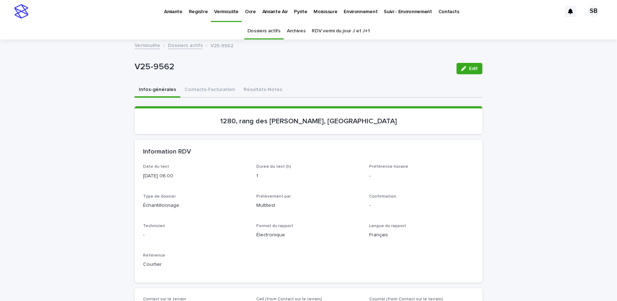
click at [170, 46] on link "Dossiers actifs" at bounding box center [185, 45] width 35 height 8
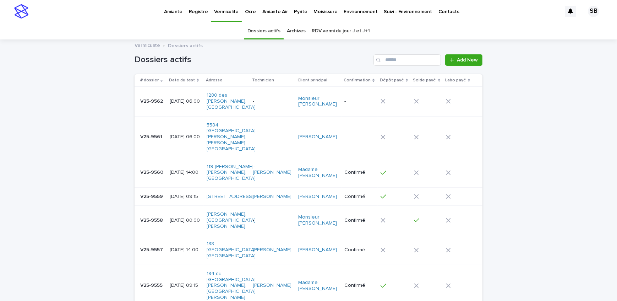
click at [294, 10] on p "Pyrite" at bounding box center [300, 7] width 13 height 15
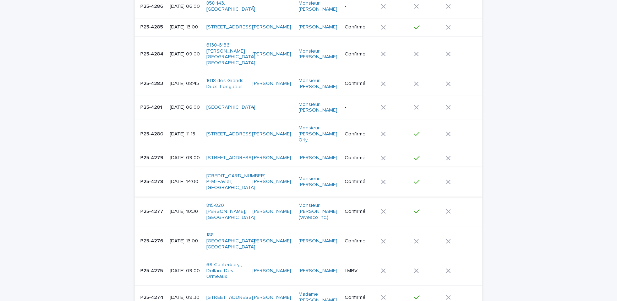
scroll to position [97, 0]
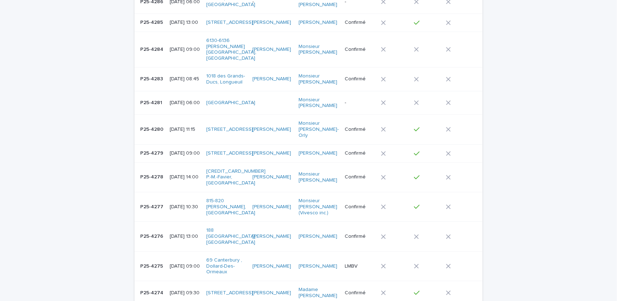
click at [170, 150] on p "[DATE] 09:00" at bounding box center [185, 153] width 31 height 6
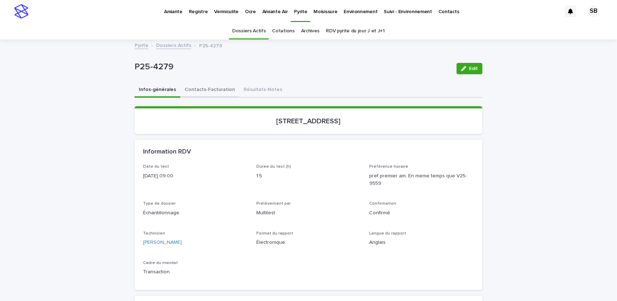
click at [203, 96] on button "Contacts-Facturation" at bounding box center [209, 90] width 59 height 15
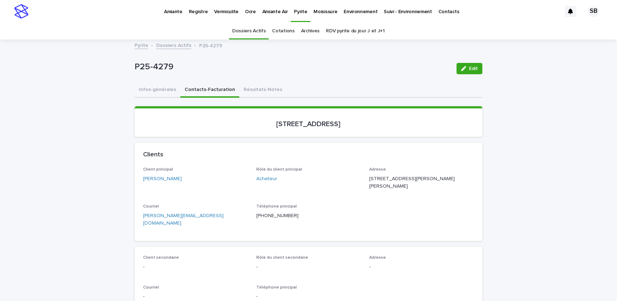
click at [248, 92] on button "Résultats-Notes" at bounding box center [262, 90] width 47 height 15
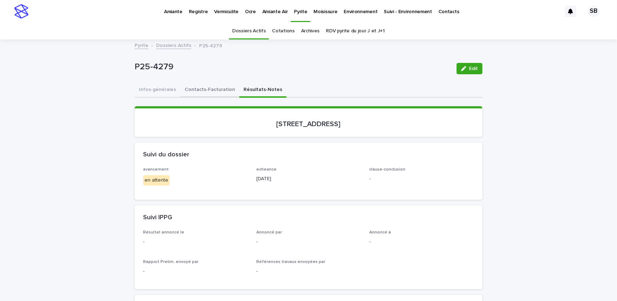
click at [206, 91] on button "Contacts-Facturation" at bounding box center [209, 90] width 59 height 15
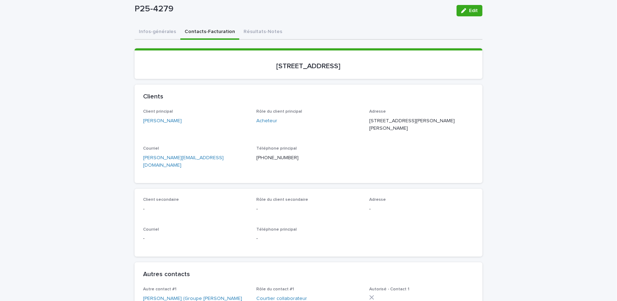
scroll to position [64, 0]
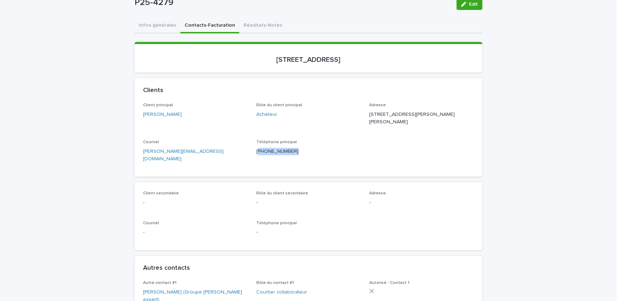
click at [256, 150] on p "[PHONE_NUMBER]" at bounding box center [308, 151] width 105 height 7
copy p "514) 679-2153"
click at [244, 22] on button "Résultats-Notes" at bounding box center [262, 25] width 47 height 15
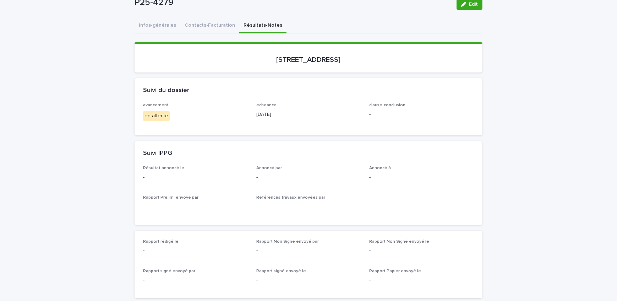
click at [197, 27] on button "Contacts-Facturation" at bounding box center [209, 25] width 59 height 15
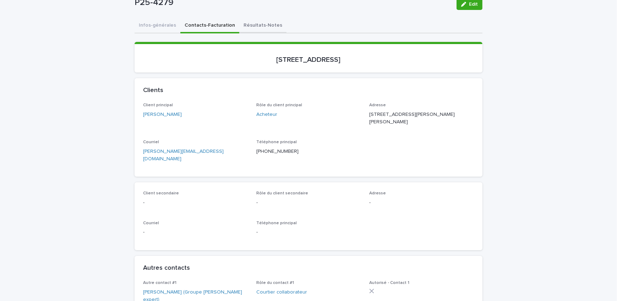
click at [260, 28] on button "Résultats-Notes" at bounding box center [262, 25] width 47 height 15
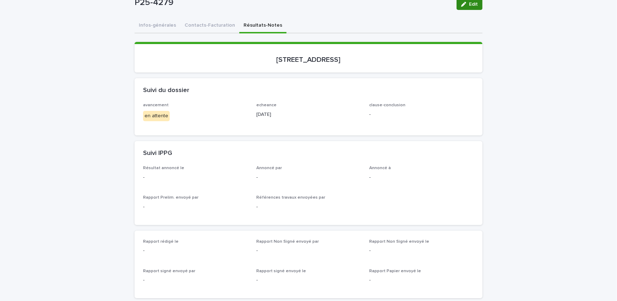
click at [461, 3] on icon "button" at bounding box center [463, 4] width 5 height 5
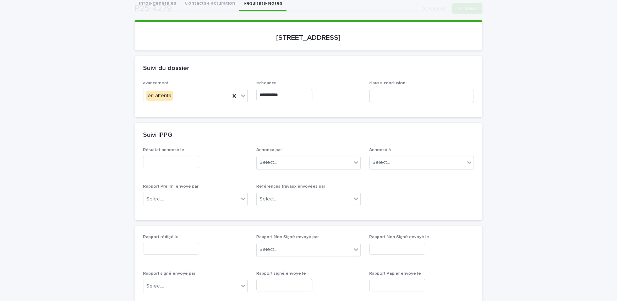
scroll to position [129, 0]
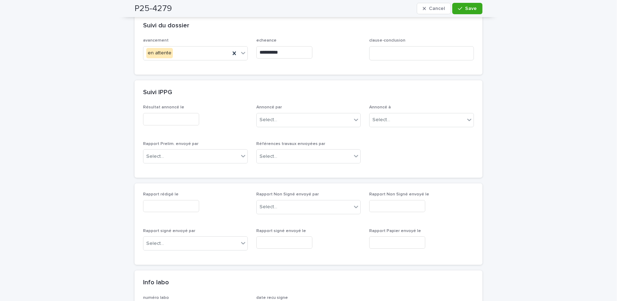
click at [172, 120] on input "text" at bounding box center [171, 119] width 56 height 12
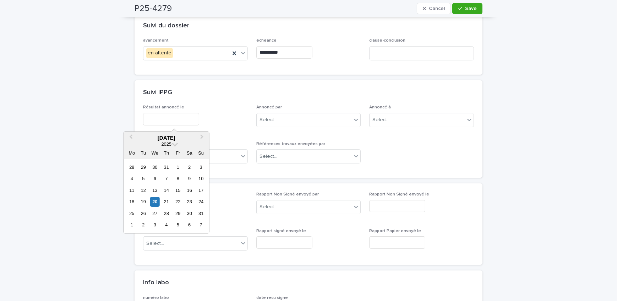
click at [156, 199] on div "20" at bounding box center [155, 202] width 10 height 10
type input "**********"
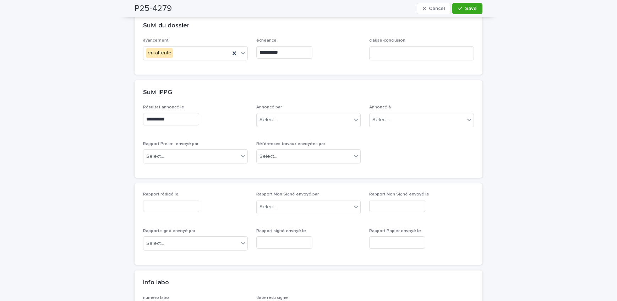
click at [225, 116] on div "**********" at bounding box center [195, 119] width 105 height 12
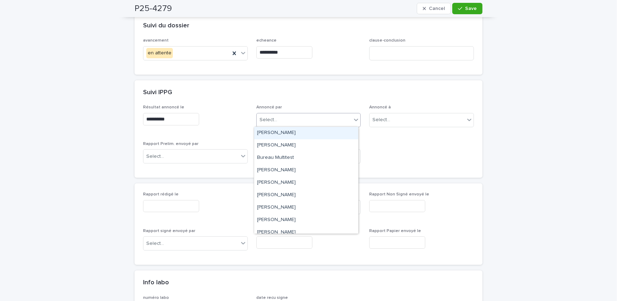
click at [332, 121] on div "Select..." at bounding box center [304, 120] width 95 height 12
type input "**"
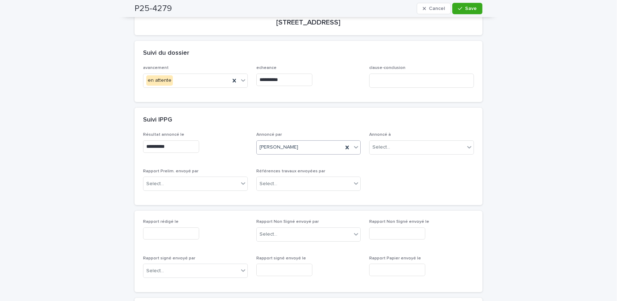
scroll to position [64, 0]
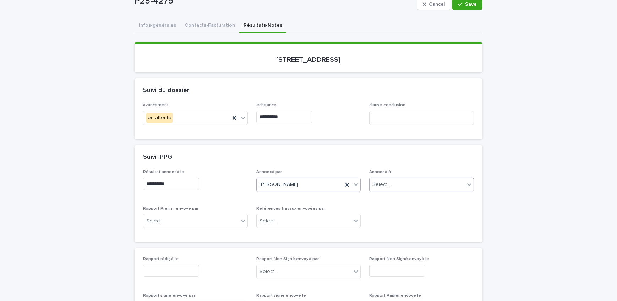
click at [400, 184] on div "Select..." at bounding box center [416, 185] width 95 height 12
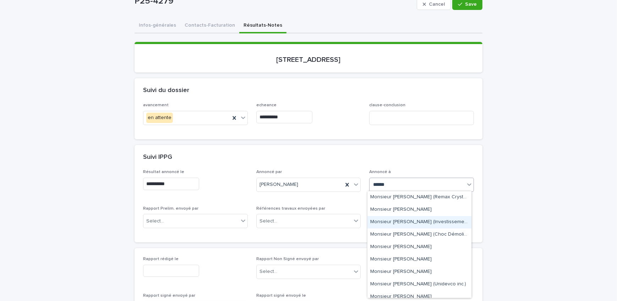
type input "*******"
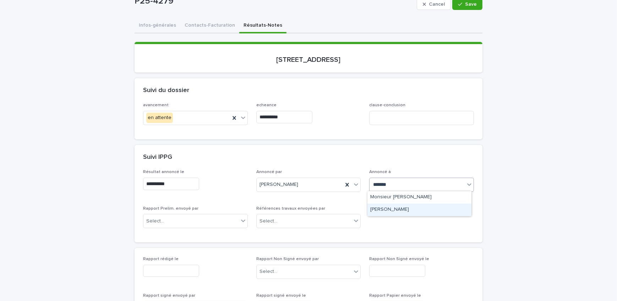
click at [421, 212] on div "[PERSON_NAME]" at bounding box center [419, 209] width 104 height 12
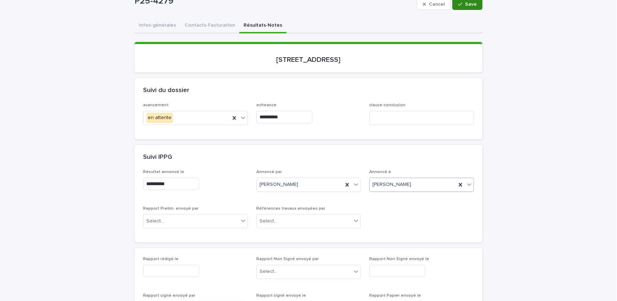
click at [469, 4] on span "Save" at bounding box center [471, 4] width 12 height 5
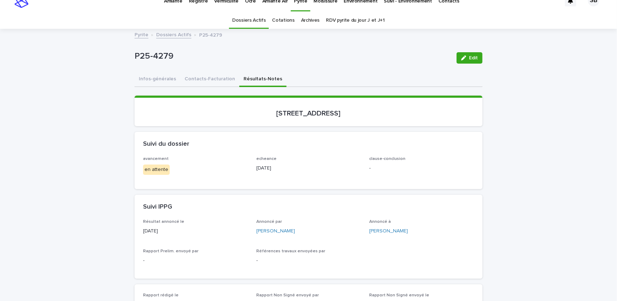
scroll to position [0, 0]
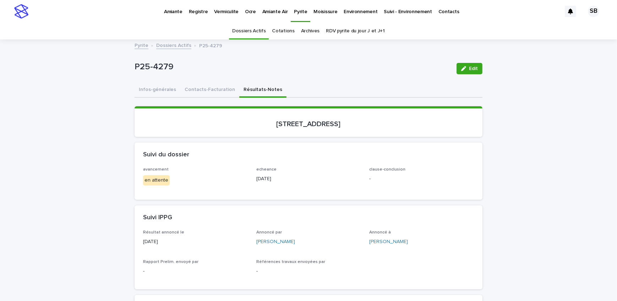
drag, startPoint x: 198, startPoint y: 90, endPoint x: 22, endPoint y: 117, distance: 178.1
click at [198, 90] on button "Contacts-Facturation" at bounding box center [209, 90] width 59 height 15
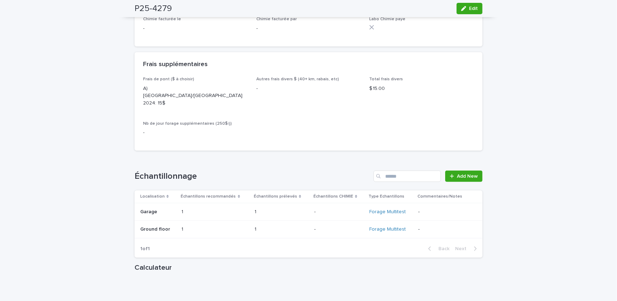
scroll to position [871, 0]
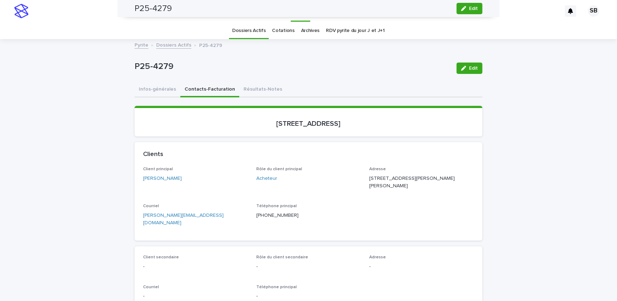
scroll to position [0, 0]
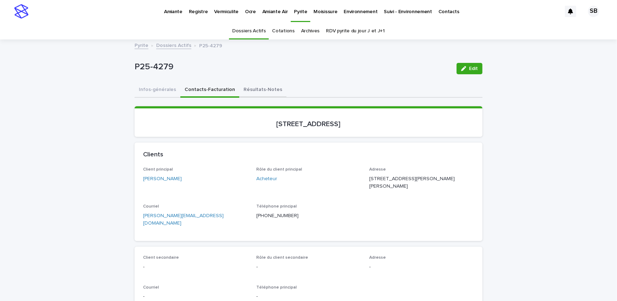
click at [260, 93] on button "Résultats-Notes" at bounding box center [262, 90] width 47 height 15
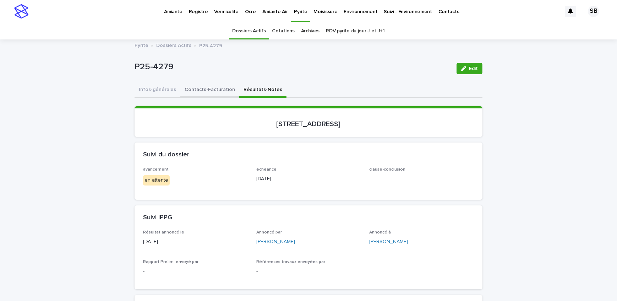
click at [202, 91] on button "Contacts-Facturation" at bounding box center [209, 90] width 59 height 15
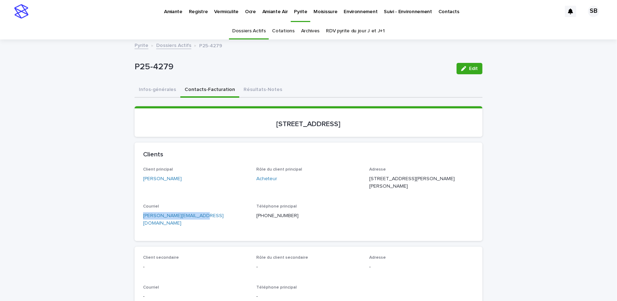
drag, startPoint x: 185, startPoint y: 229, endPoint x: 117, endPoint y: 219, distance: 68.9
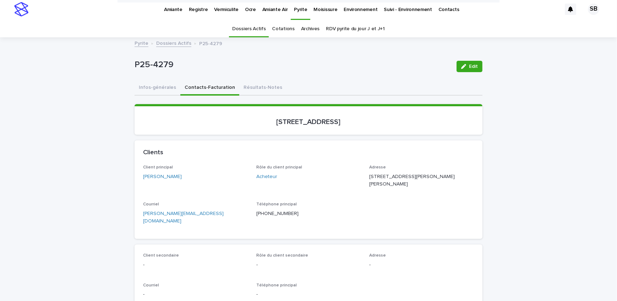
scroll to position [0, 0]
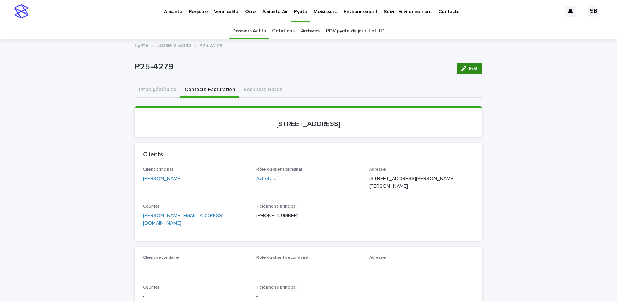
click at [258, 93] on button "Résultats-Notes" at bounding box center [262, 90] width 47 height 15
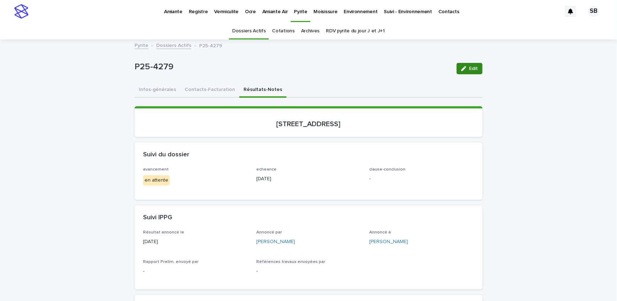
click at [475, 71] on button "Edit" at bounding box center [469, 68] width 26 height 11
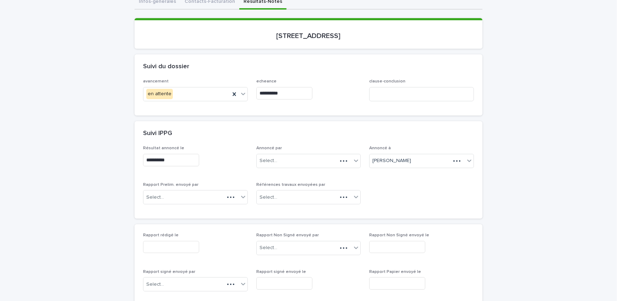
scroll to position [97, 0]
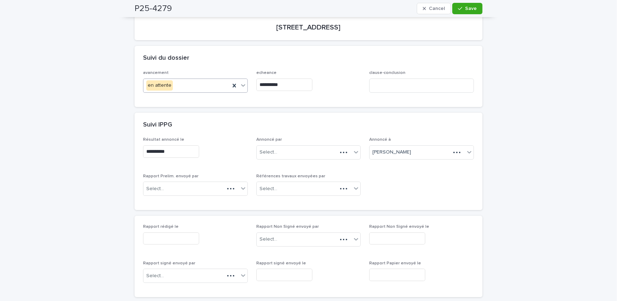
click at [179, 88] on div "en attente" at bounding box center [186, 85] width 87 height 12
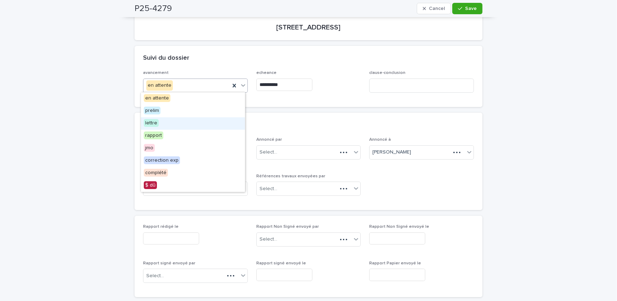
click at [190, 121] on div "lettre" at bounding box center [193, 123] width 104 height 12
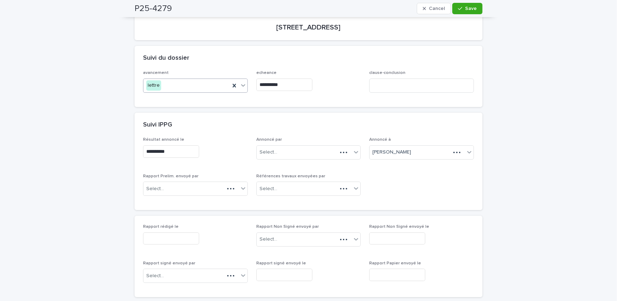
click at [295, 81] on input "**********" at bounding box center [284, 84] width 56 height 12
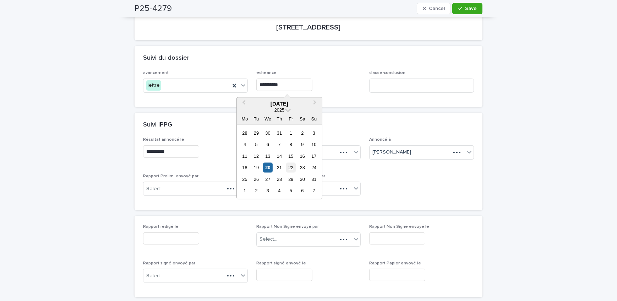
click at [289, 166] on div "22" at bounding box center [291, 168] width 10 height 10
type input "**********"
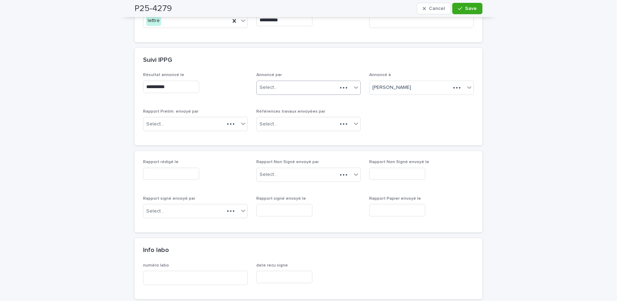
click at [279, 92] on div "Select..." at bounding box center [297, 88] width 81 height 12
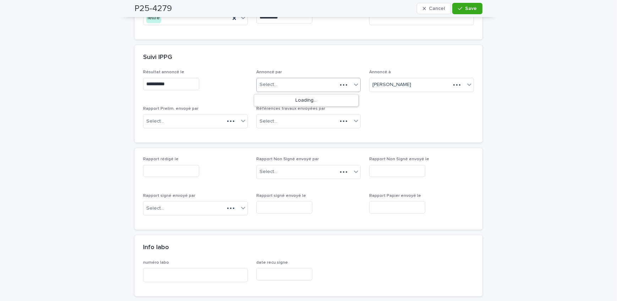
scroll to position [161, 0]
type input "**"
click at [371, 124] on div "**********" at bounding box center [308, 104] width 331 height 64
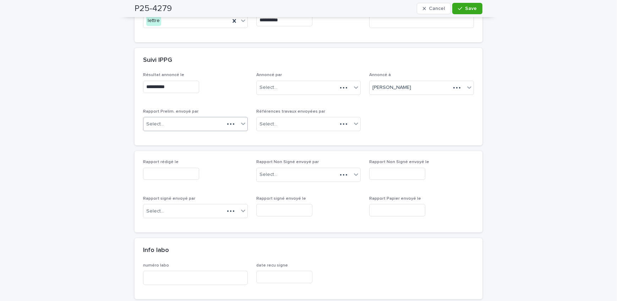
click at [189, 126] on div "Select..." at bounding box center [183, 124] width 81 height 12
click at [459, 8] on icon "button" at bounding box center [460, 8] width 4 height 5
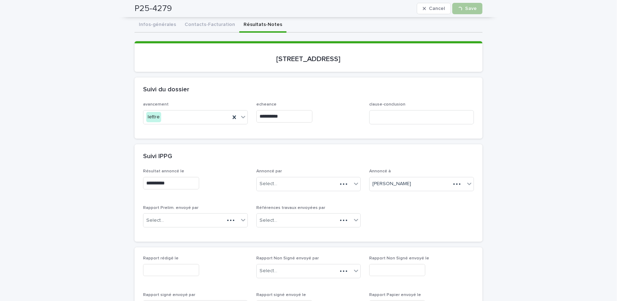
scroll to position [64, 0]
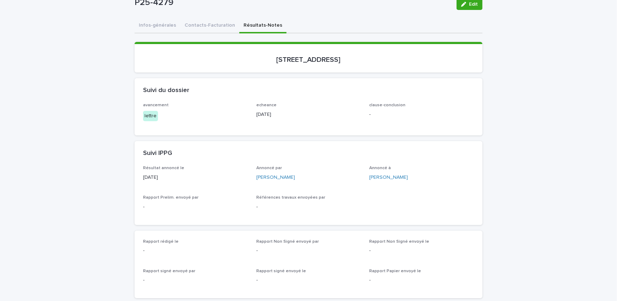
click at [473, 4] on span "Edit" at bounding box center [473, 4] width 9 height 5
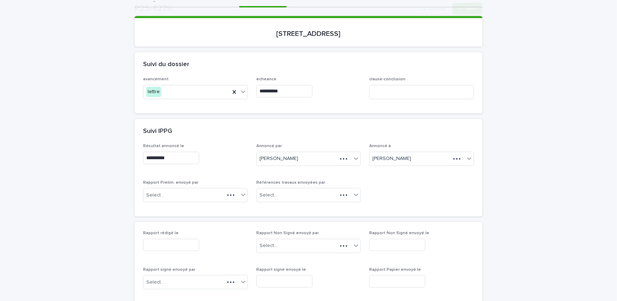
scroll to position [129, 0]
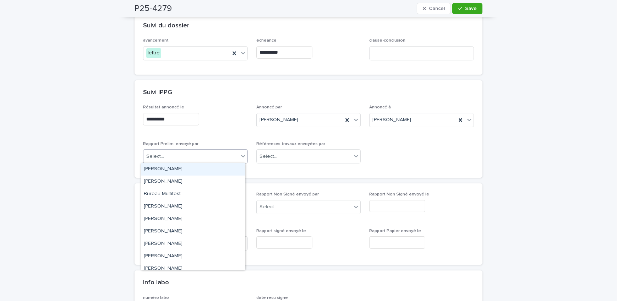
click at [189, 155] on div "Select..." at bounding box center [190, 156] width 95 height 12
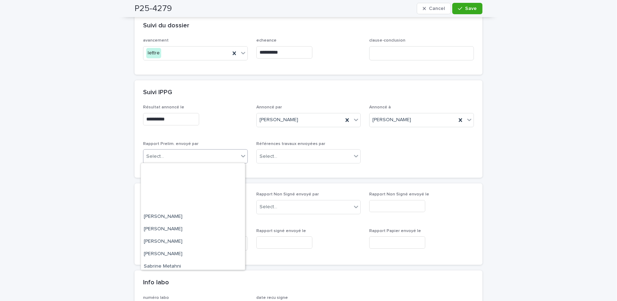
scroll to position [117, 0]
click at [174, 206] on input "text" at bounding box center [171, 206] width 56 height 12
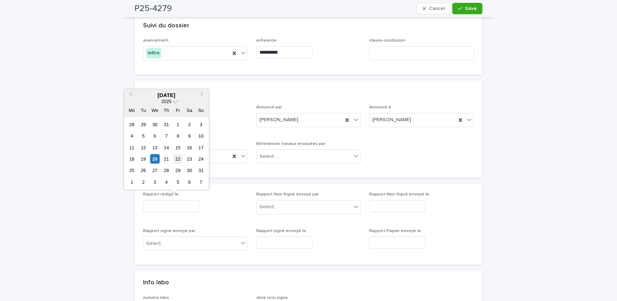
click at [178, 159] on div "22" at bounding box center [178, 159] width 10 height 10
type input "**********"
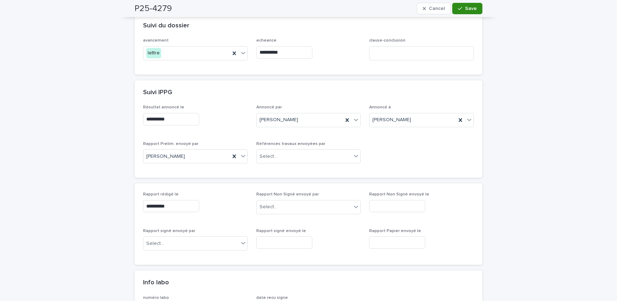
click at [465, 10] on span "Save" at bounding box center [471, 8] width 12 height 5
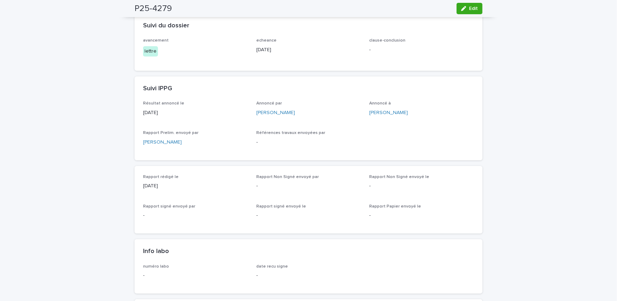
click at [43, 105] on div "Loading... Saving… Loading... Saving… P25-4279 Edit P25-4279 Edit Sorry, there …" at bounding box center [308, 287] width 617 height 752
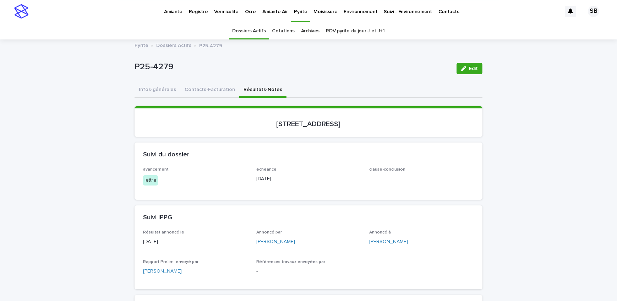
scroll to position [0, 0]
click at [177, 41] on link "Dossiers Actifs" at bounding box center [173, 45] width 35 height 8
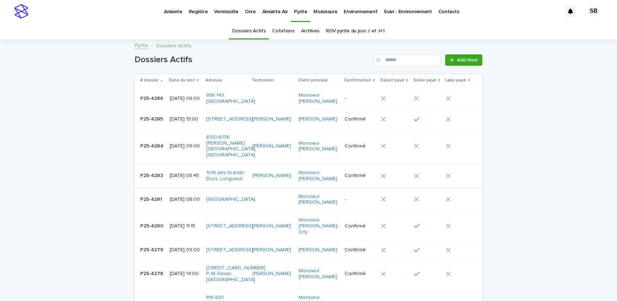
scroll to position [32, 0]
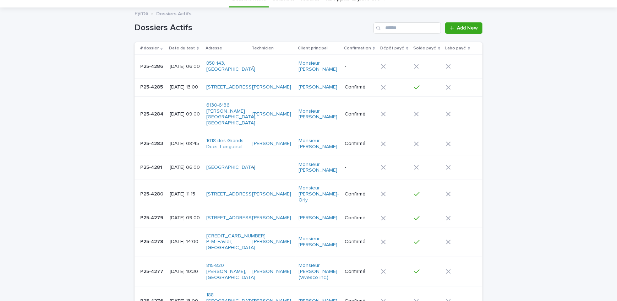
click at [156, 189] on div "P25-4280 P25-4280" at bounding box center [152, 194] width 24 height 12
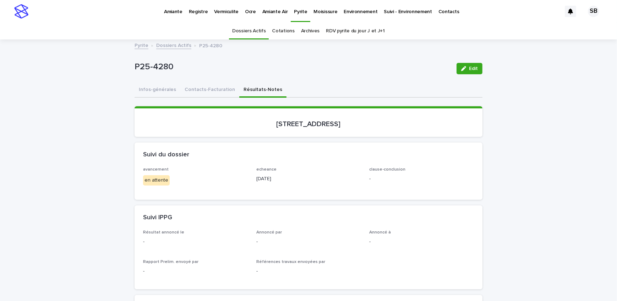
drag, startPoint x: 65, startPoint y: 78, endPoint x: 117, endPoint y: 64, distance: 54.3
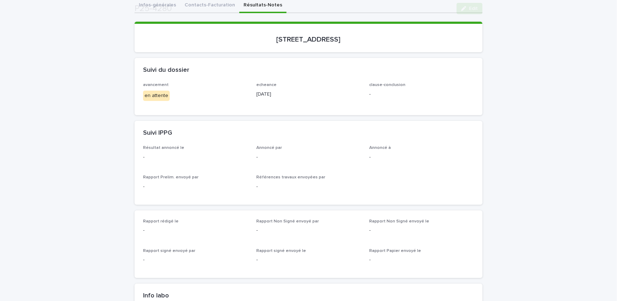
scroll to position [129, 0]
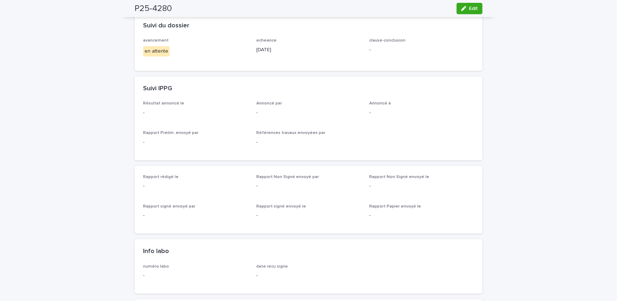
click at [464, 10] on icon "button" at bounding box center [463, 8] width 5 height 5
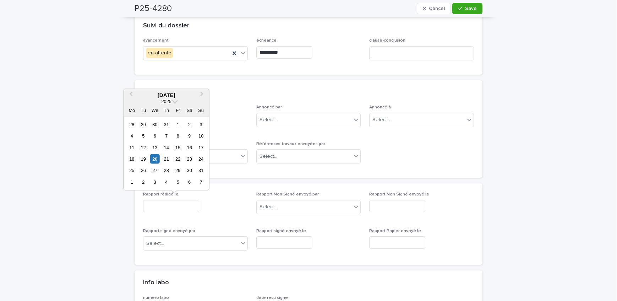
click at [176, 207] on input "text" at bounding box center [171, 206] width 56 height 12
click at [175, 158] on div "22" at bounding box center [178, 159] width 10 height 10
type input "**********"
click at [465, 9] on span "Save" at bounding box center [471, 8] width 12 height 5
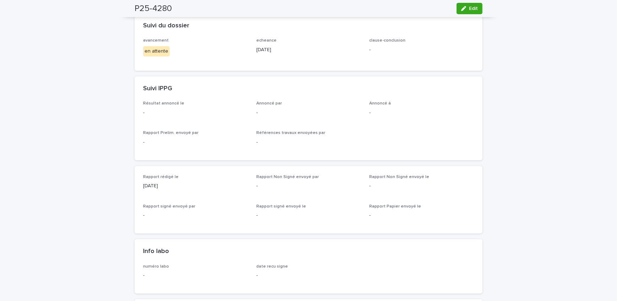
scroll to position [0, 0]
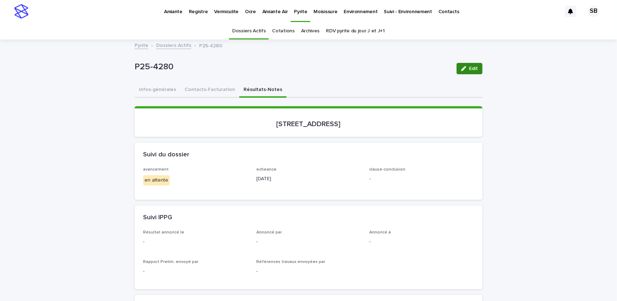
click at [469, 66] on span "Edit" at bounding box center [473, 68] width 9 height 5
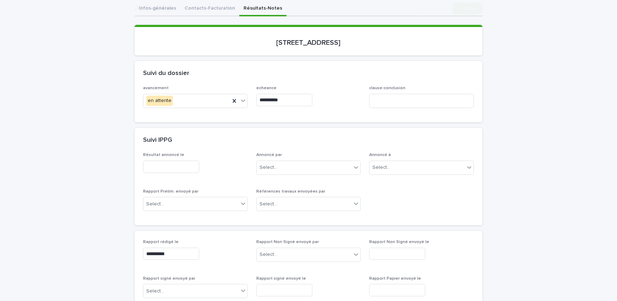
scroll to position [97, 0]
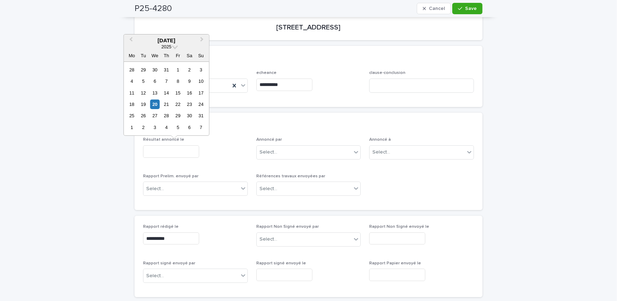
click at [187, 147] on input "text" at bounding box center [171, 151] width 56 height 12
click at [155, 109] on div "20" at bounding box center [155, 104] width 10 height 10
type input "**********"
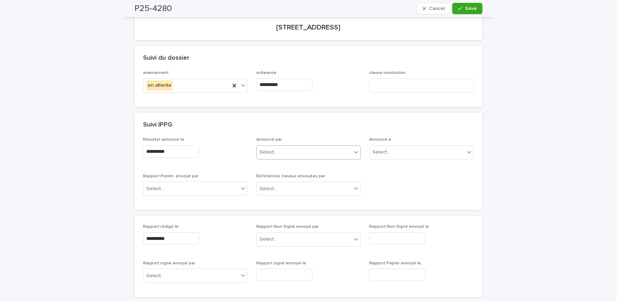
click at [323, 149] on div "Select..." at bounding box center [304, 152] width 95 height 12
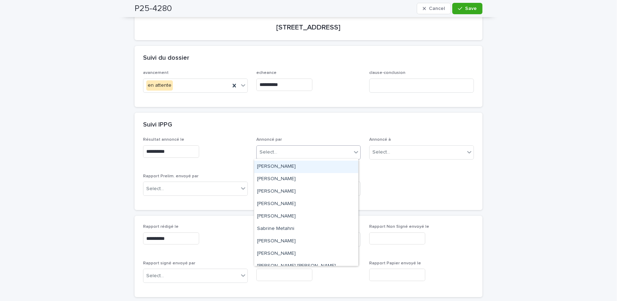
scroll to position [117, 0]
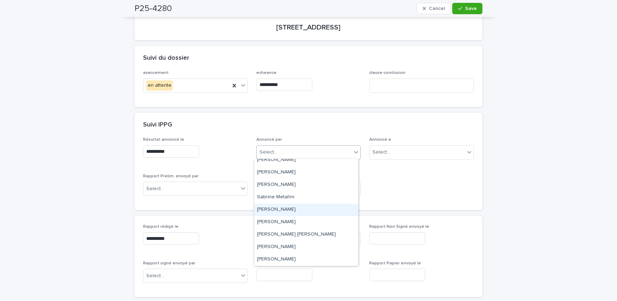
click at [294, 213] on div "[PERSON_NAME]" at bounding box center [306, 209] width 104 height 12
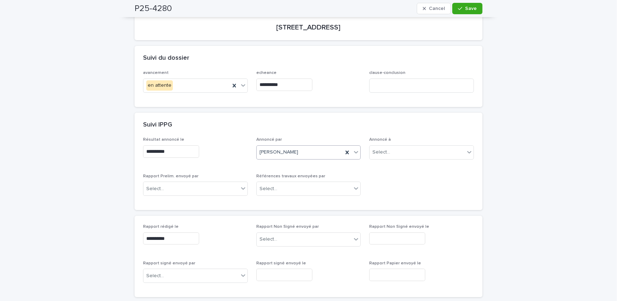
scroll to position [0, 0]
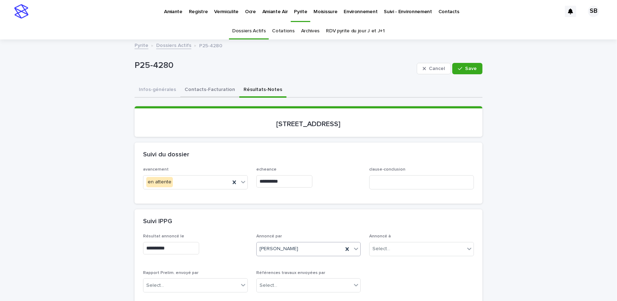
click at [202, 92] on button "Contacts-Facturation" at bounding box center [209, 90] width 59 height 15
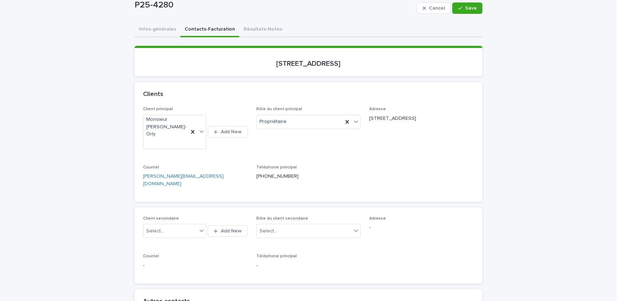
scroll to position [64, 0]
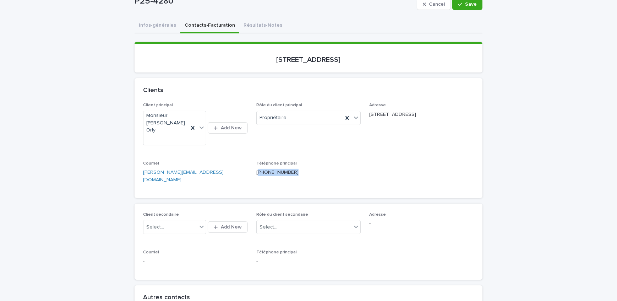
drag, startPoint x: 296, startPoint y: 168, endPoint x: 256, endPoint y: 171, distance: 39.9
click at [256, 171] on div "Téléphone principal [PHONE_NUMBER]" at bounding box center [308, 171] width 105 height 21
copy p "514) 966-5722"
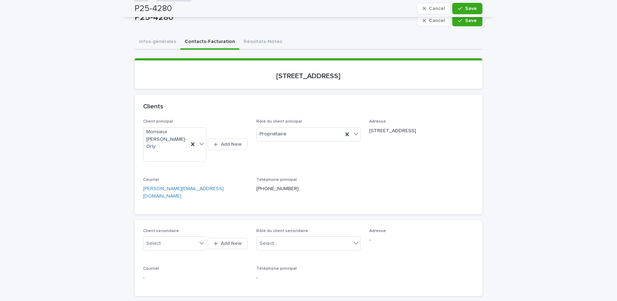
scroll to position [32, 0]
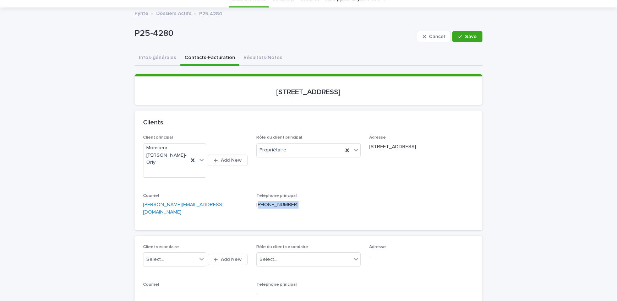
drag, startPoint x: 289, startPoint y: 201, endPoint x: 254, endPoint y: 203, distance: 34.2
click at [256, 203] on div "Téléphone principal [PHONE_NUMBER]" at bounding box center [308, 203] width 105 height 21
copy p "514) 966-5722"
click at [241, 59] on button "Résultats-Notes" at bounding box center [262, 58] width 47 height 15
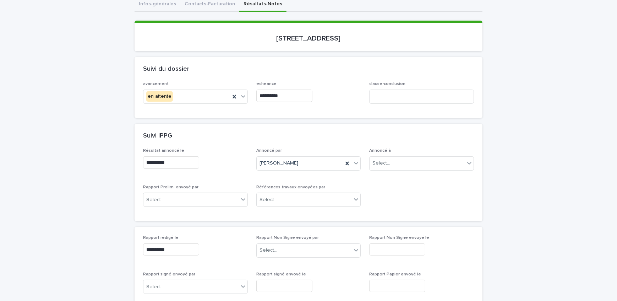
scroll to position [97, 0]
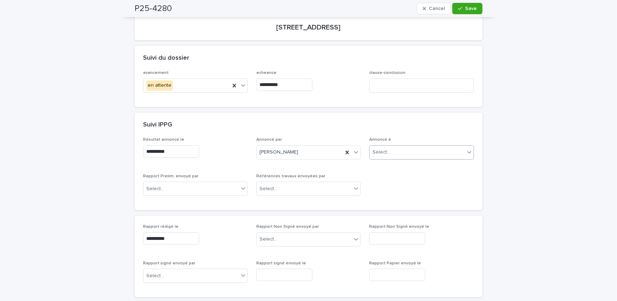
click at [380, 155] on div "Select..." at bounding box center [416, 152] width 95 height 12
type input "*********"
click at [450, 161] on div "Monsieur [PERSON_NAME]-Orly" at bounding box center [419, 165] width 104 height 12
click at [478, 11] on button "Save" at bounding box center [467, 8] width 30 height 11
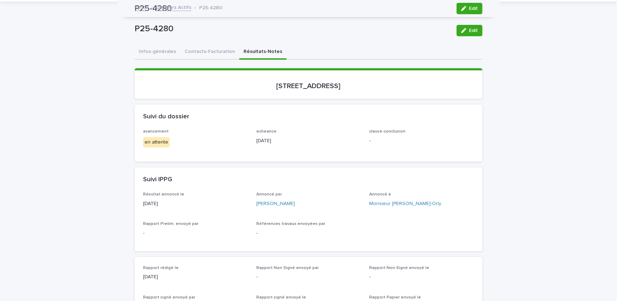
scroll to position [32, 0]
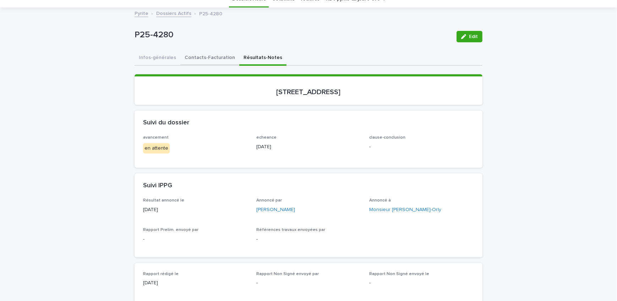
click at [202, 61] on button "Contacts-Facturation" at bounding box center [209, 58] width 59 height 15
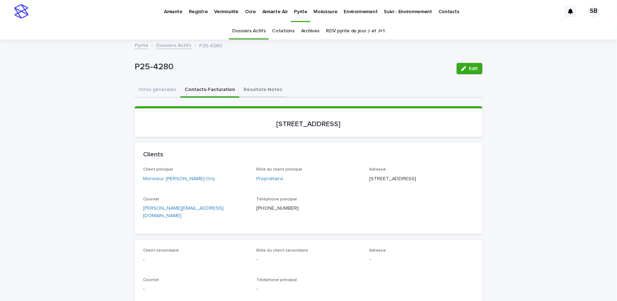
click at [262, 95] on button "Résultats-Notes" at bounding box center [262, 90] width 47 height 15
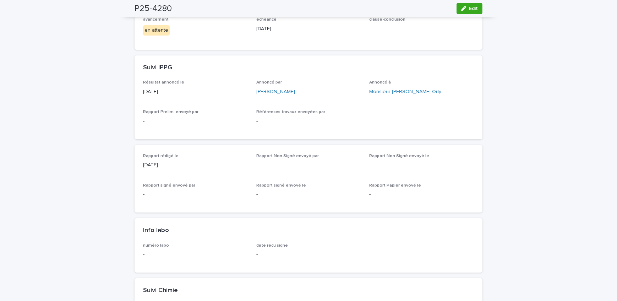
scroll to position [161, 0]
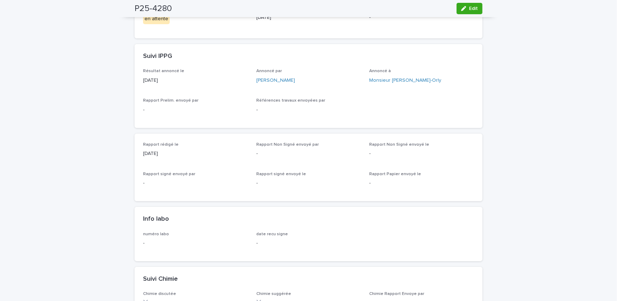
click at [66, 95] on div "Loading... Saving… Loading... Saving… P25-4280 Edit P25-4280 Edit Sorry, there …" at bounding box center [308, 277] width 617 height 797
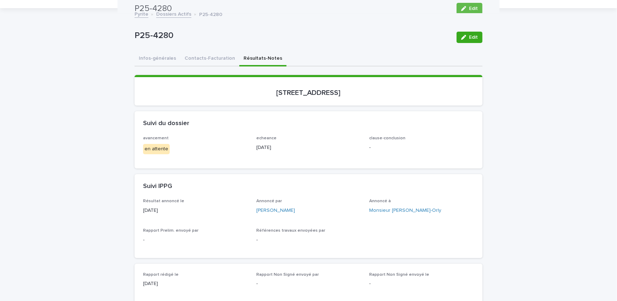
scroll to position [0, 0]
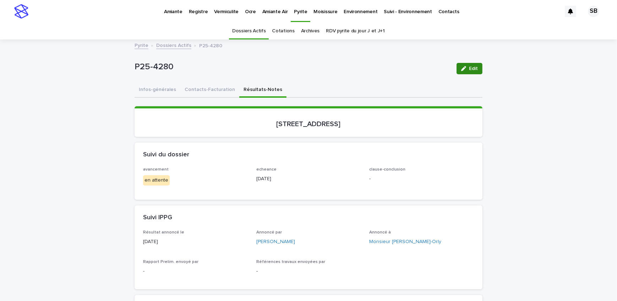
click at [213, 88] on button "Contacts-Facturation" at bounding box center [209, 90] width 59 height 15
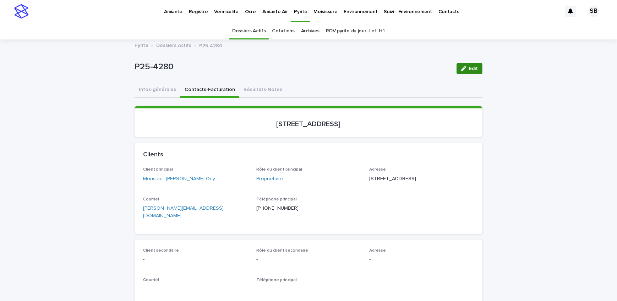
click at [470, 66] on span "Edit" at bounding box center [473, 68] width 9 height 5
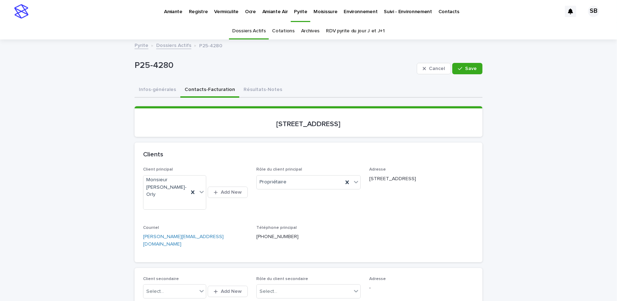
drag, startPoint x: 209, startPoint y: 235, endPoint x: 103, endPoint y: 238, distance: 106.2
drag, startPoint x: 79, startPoint y: 77, endPoint x: 124, endPoint y: 76, distance: 45.1
click at [255, 90] on button "Résultats-Notes" at bounding box center [262, 90] width 47 height 15
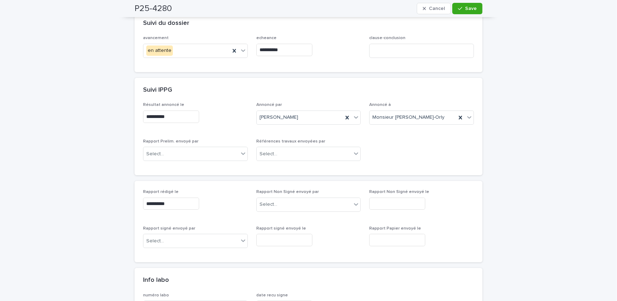
scroll to position [64, 0]
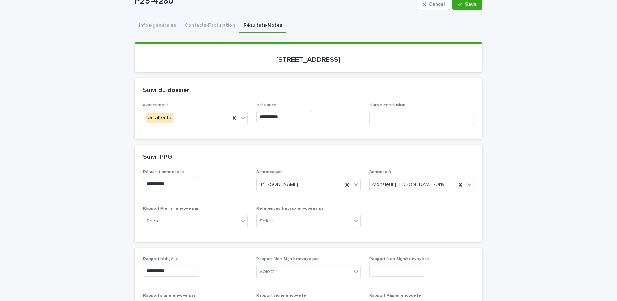
click at [207, 24] on button "Contacts-Facturation" at bounding box center [209, 25] width 59 height 15
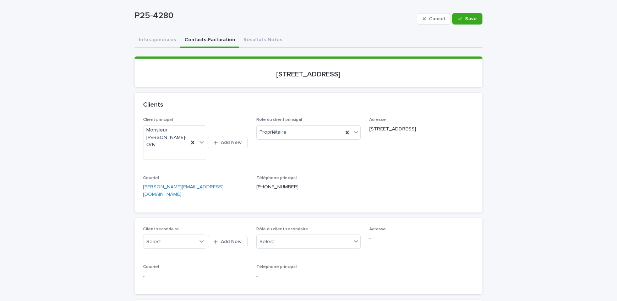
scroll to position [64, 0]
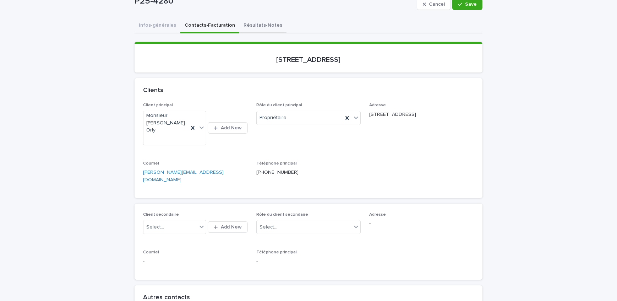
click at [246, 27] on button "Résultats-Notes" at bounding box center [262, 25] width 47 height 15
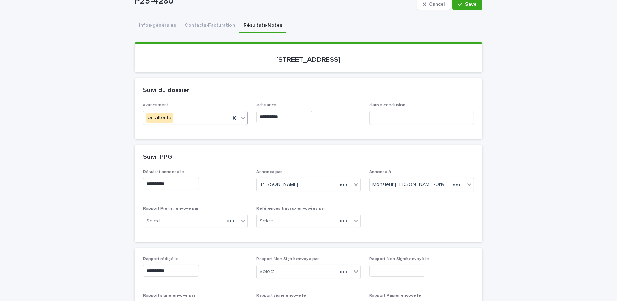
click at [194, 117] on div "en attente" at bounding box center [186, 118] width 87 height 12
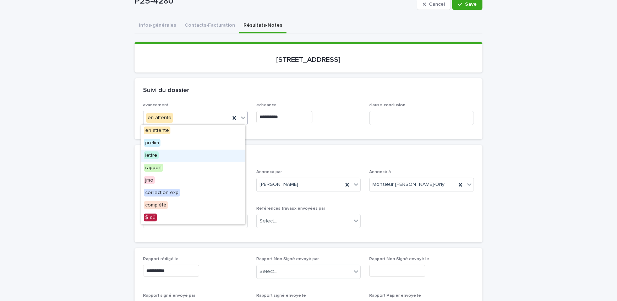
click at [177, 154] on div "lettre" at bounding box center [193, 155] width 104 height 12
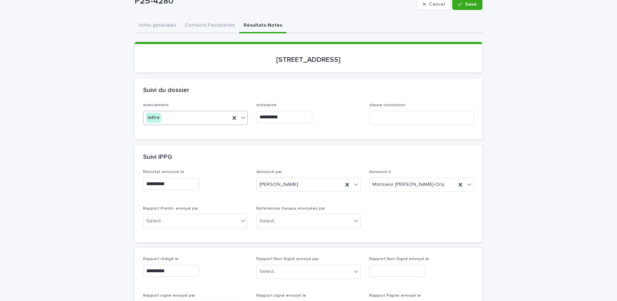
click at [292, 114] on input "**********" at bounding box center [284, 117] width 56 height 12
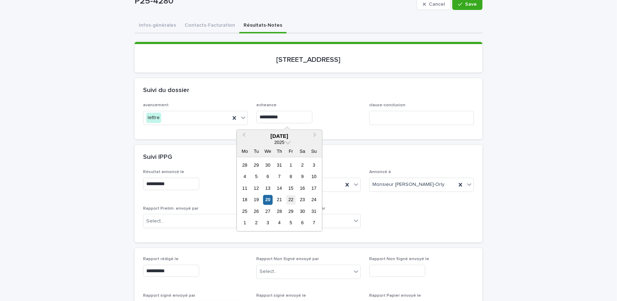
click at [290, 200] on div "22" at bounding box center [291, 200] width 10 height 10
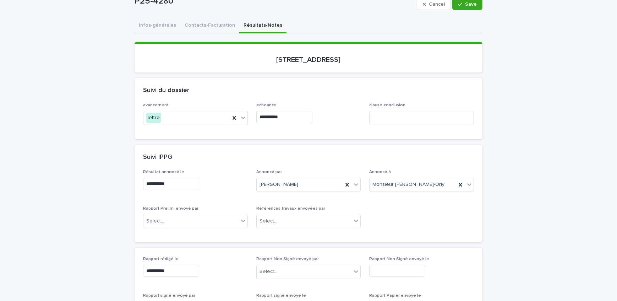
type input "**********"
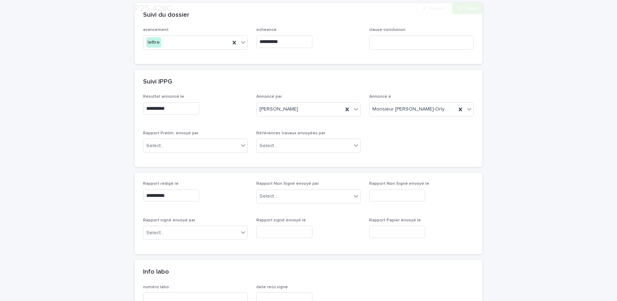
scroll to position [161, 0]
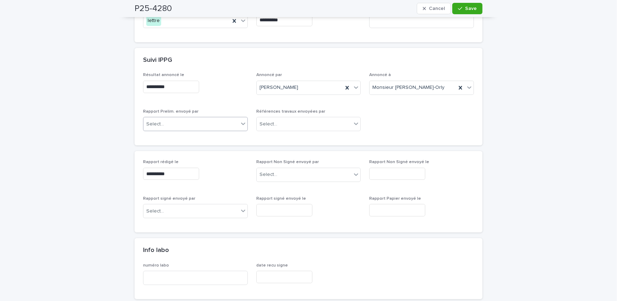
click at [188, 119] on div "Select..." at bounding box center [190, 124] width 95 height 12
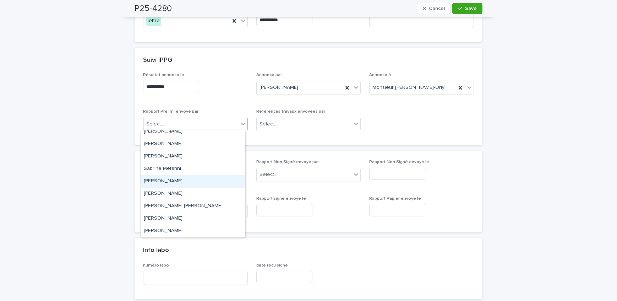
click at [198, 179] on div "[PERSON_NAME]" at bounding box center [193, 181] width 104 height 12
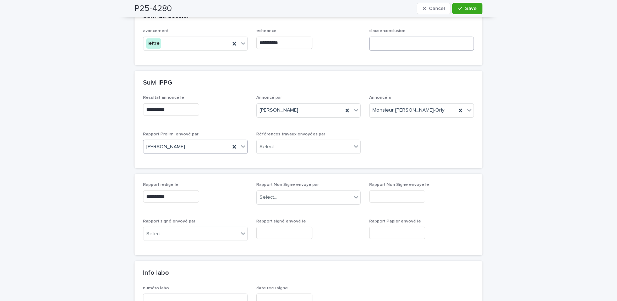
scroll to position [129, 0]
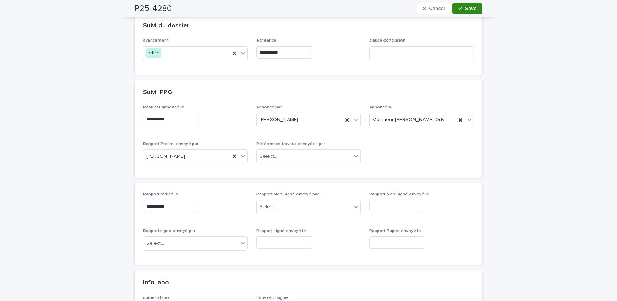
click at [469, 8] on span "Save" at bounding box center [471, 8] width 12 height 5
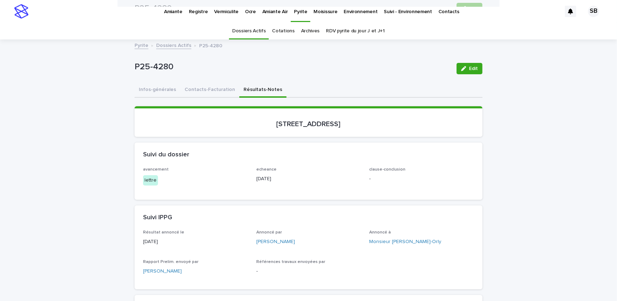
scroll to position [0, 0]
click at [182, 46] on link "Dossiers Actifs" at bounding box center [173, 45] width 35 height 8
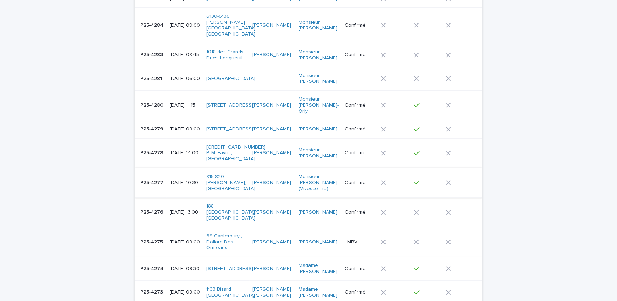
scroll to position [129, 0]
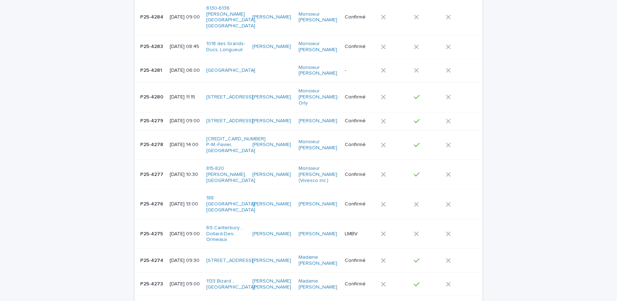
click at [156, 140] on p "P25-4278" at bounding box center [152, 143] width 24 height 7
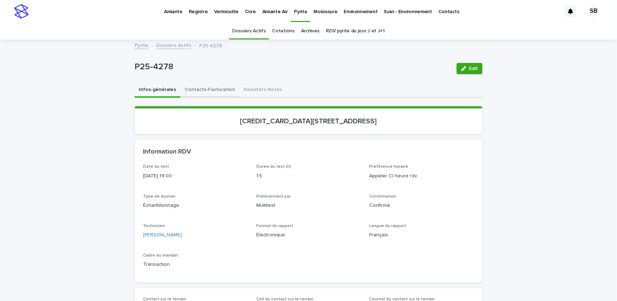
click at [214, 92] on button "Contacts-Facturation" at bounding box center [209, 90] width 59 height 15
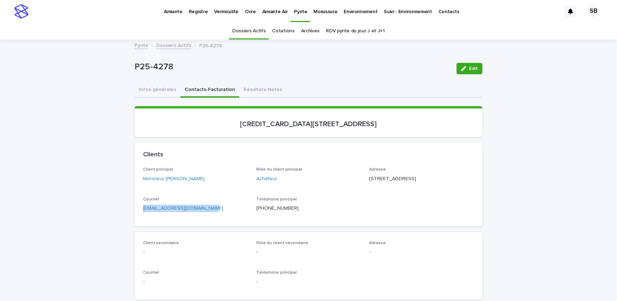
drag, startPoint x: 142, startPoint y: 223, endPoint x: 135, endPoint y: 224, distance: 6.8
click at [135, 224] on div "Client principal Monsieur [PERSON_NAME] Rôle du client principal Acheteur Adres…" at bounding box center [309, 196] width 348 height 59
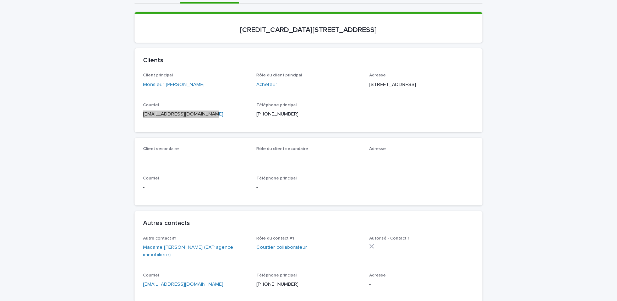
scroll to position [97, 0]
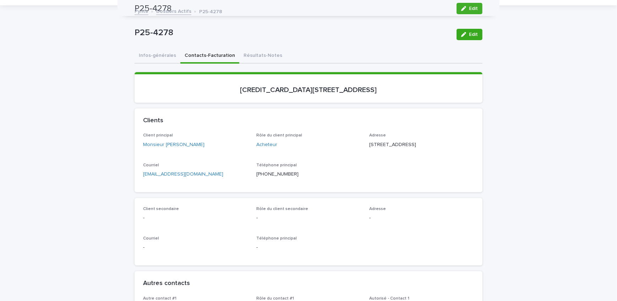
scroll to position [32, 0]
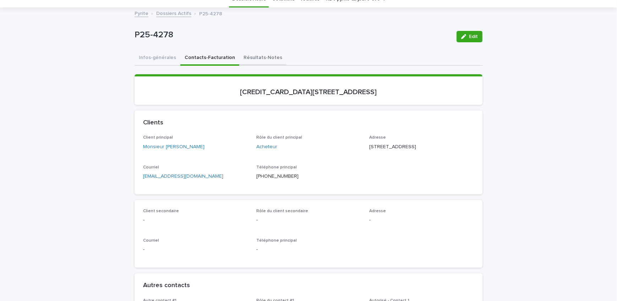
click at [265, 62] on button "Résultats-Notes" at bounding box center [262, 58] width 47 height 15
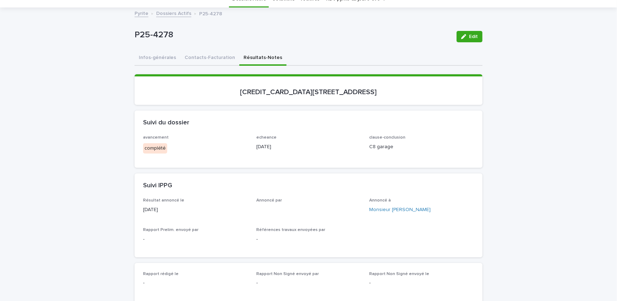
click at [466, 35] on div "button" at bounding box center [465, 36] width 8 height 5
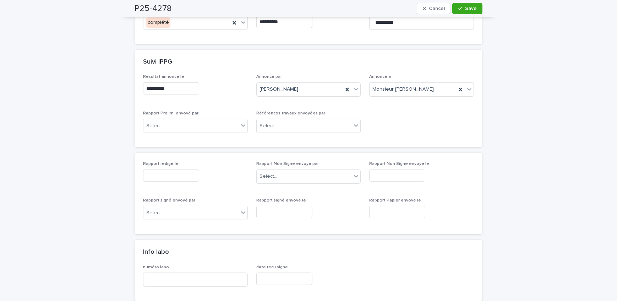
scroll to position [161, 0]
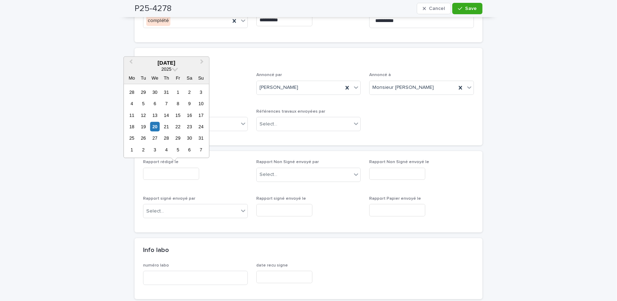
click at [192, 175] on input "text" at bounding box center [171, 174] width 56 height 12
click at [177, 126] on div "22" at bounding box center [178, 127] width 10 height 10
type input "**********"
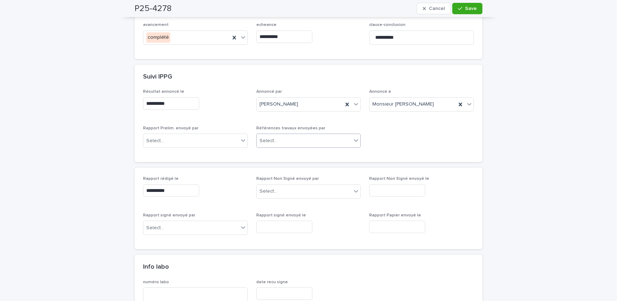
scroll to position [129, 0]
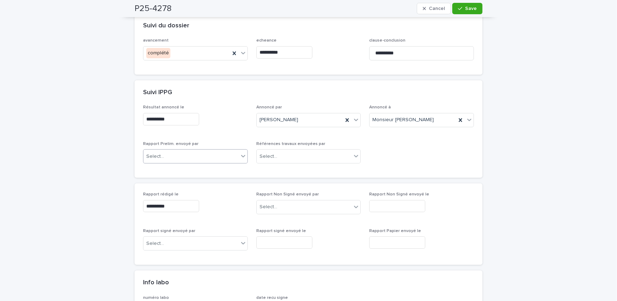
click at [180, 155] on div "Select..." at bounding box center [190, 156] width 95 height 12
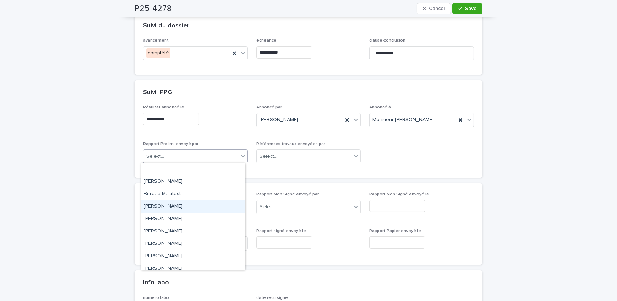
scroll to position [97, 0]
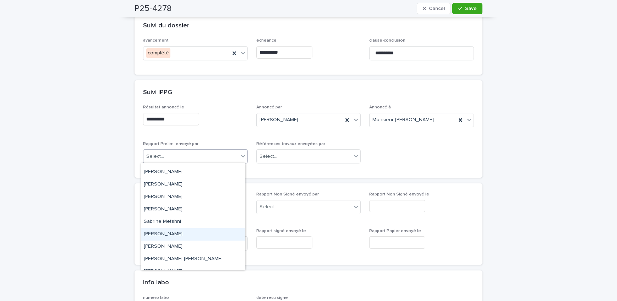
click at [182, 232] on div "[PERSON_NAME]" at bounding box center [193, 234] width 104 height 12
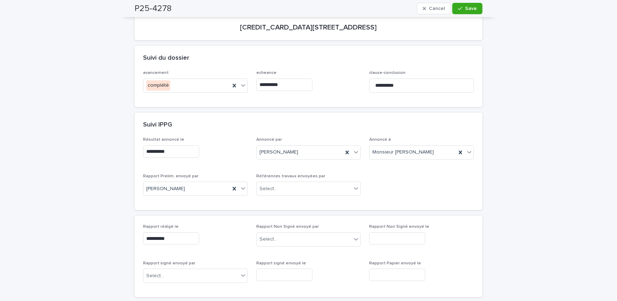
drag, startPoint x: 464, startPoint y: 5, endPoint x: 441, endPoint y: 57, distance: 56.6
click at [465, 5] on button "Save" at bounding box center [467, 8] width 30 height 11
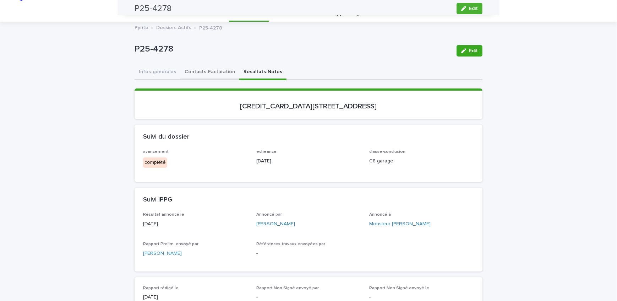
scroll to position [0, 0]
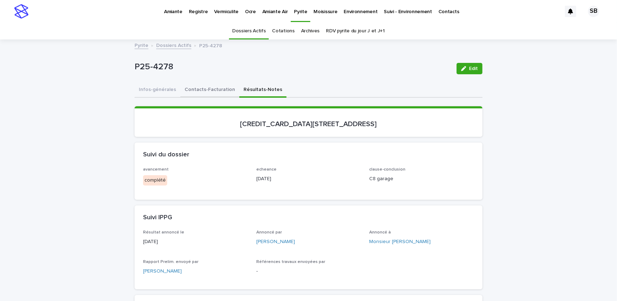
click at [196, 90] on button "Contacts-Facturation" at bounding box center [209, 90] width 59 height 15
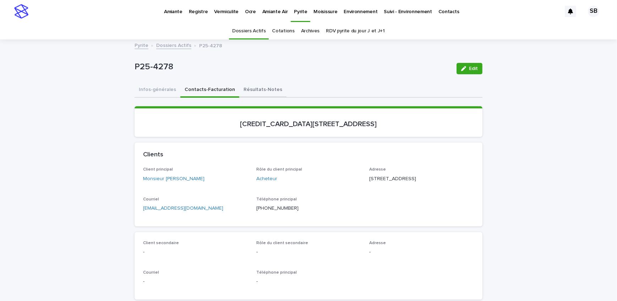
drag, startPoint x: 259, startPoint y: 87, endPoint x: 28, endPoint y: 181, distance: 249.6
click at [259, 87] on button "Résultats-Notes" at bounding box center [262, 90] width 47 height 15
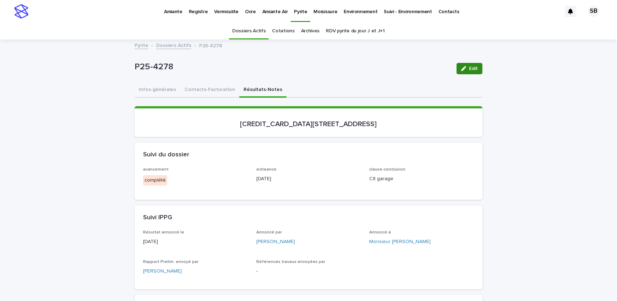
click at [470, 67] on span "Edit" at bounding box center [473, 68] width 9 height 5
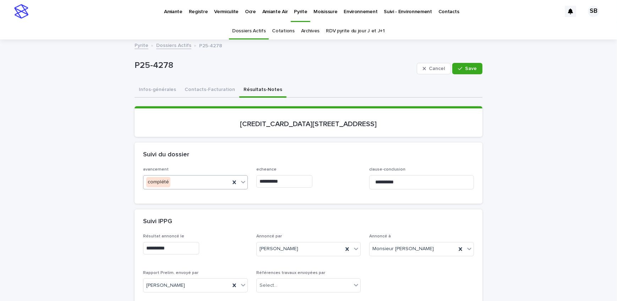
click at [209, 187] on div "complété" at bounding box center [186, 182] width 87 height 12
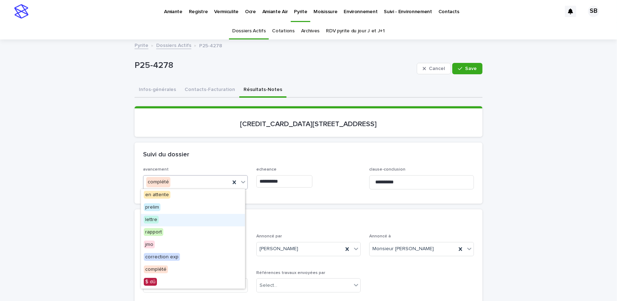
click at [182, 215] on div "lettre" at bounding box center [193, 220] width 104 height 12
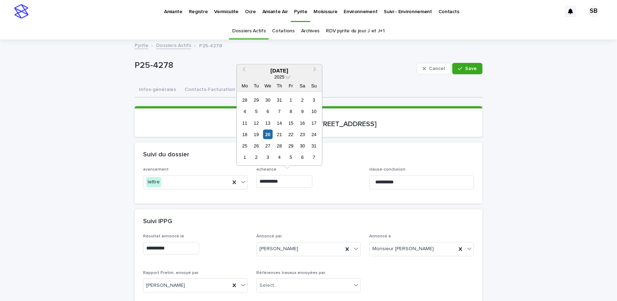
click at [297, 179] on input "**********" at bounding box center [284, 181] width 56 height 12
drag, startPoint x: 289, startPoint y: 133, endPoint x: 318, endPoint y: 121, distance: 31.5
click at [289, 133] on div "22" at bounding box center [291, 135] width 10 height 10
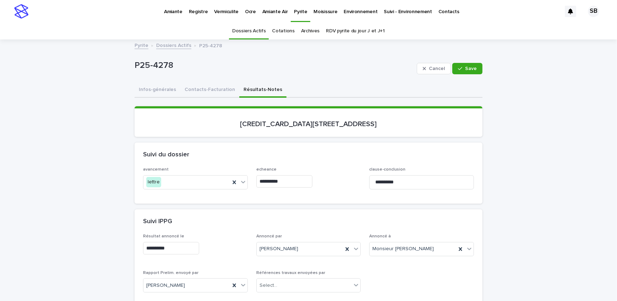
type input "**********"
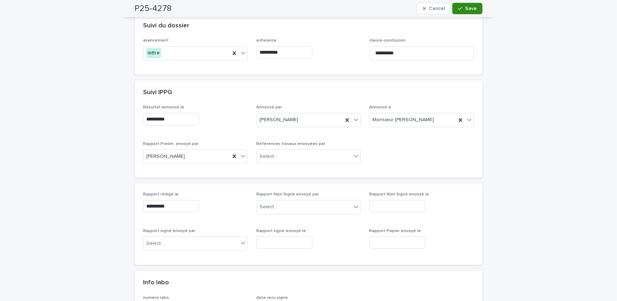
click at [458, 10] on icon "button" at bounding box center [460, 8] width 4 height 5
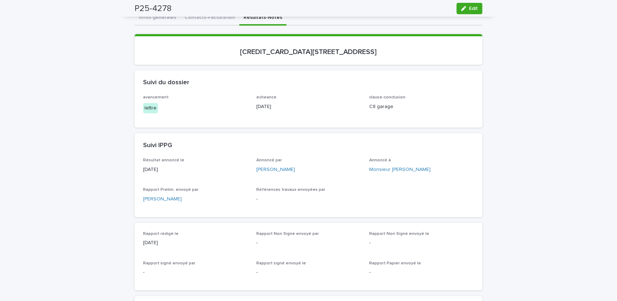
scroll to position [0, 0]
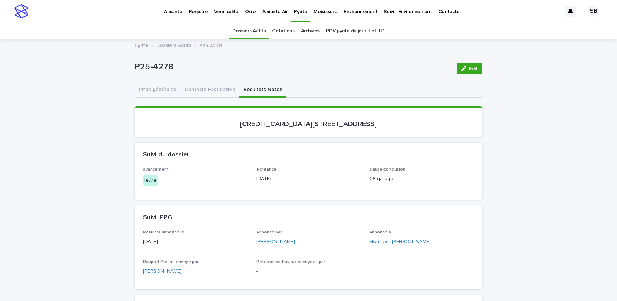
click at [163, 46] on link "Dossiers Actifs" at bounding box center [173, 45] width 35 height 8
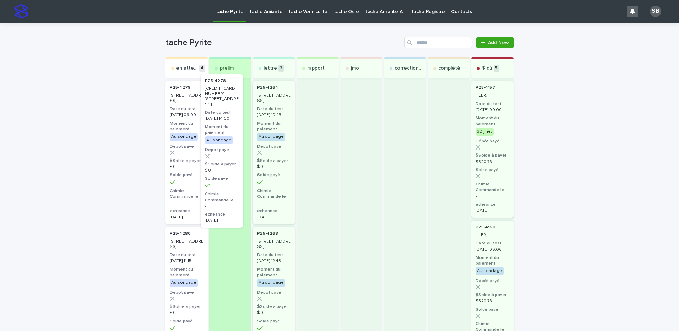
drag, startPoint x: 172, startPoint y: 123, endPoint x: 191, endPoint y: 81, distance: 46.4
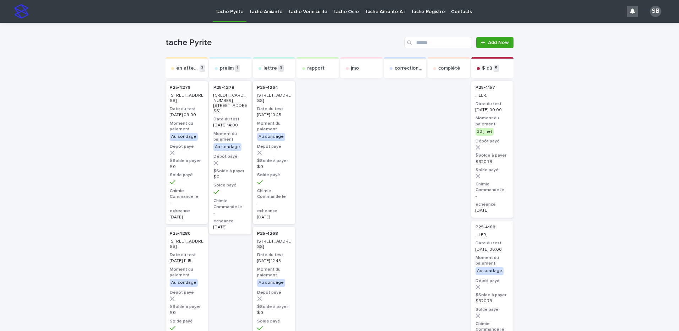
click at [301, 16] on link "tache Vermiculite" at bounding box center [307, 11] width 45 height 22
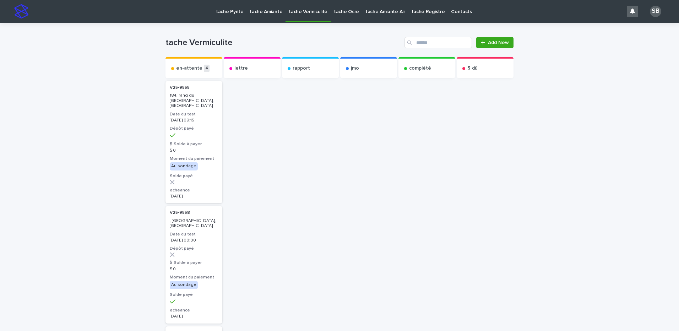
click at [231, 15] on link "tache Pyrite" at bounding box center [230, 11] width 34 height 22
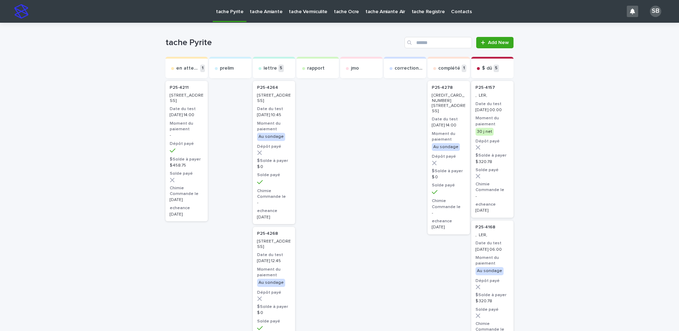
click at [300, 14] on p "tache Vermiculite" at bounding box center [308, 7] width 39 height 15
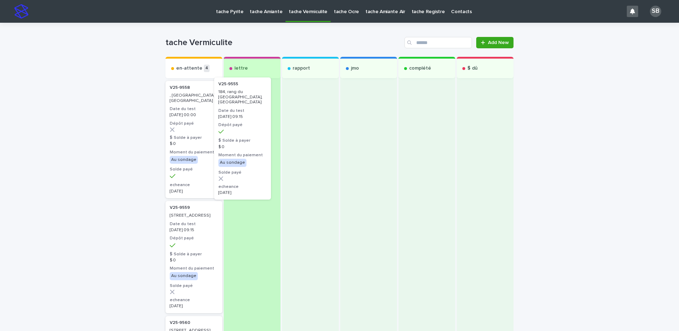
drag, startPoint x: 198, startPoint y: 135, endPoint x: 262, endPoint y: 128, distance: 63.9
click at [262, 128] on div "en-attente 4 V25-9555 184, rang du Haut-de-la-Rivière Sud, Saint-Césaire Date d…" at bounding box center [339, 284] width 348 height 455
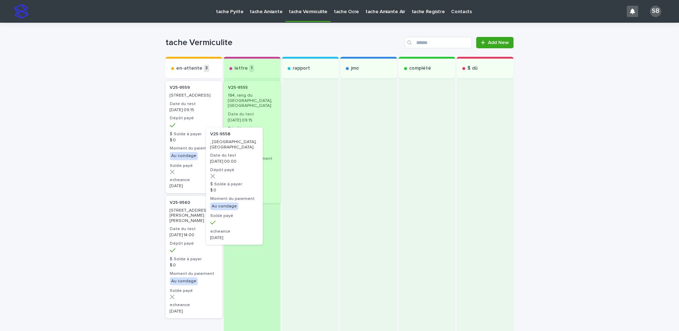
drag, startPoint x: 184, startPoint y: 133, endPoint x: 241, endPoint y: 199, distance: 87.6
click at [241, 199] on div "en-attente 3 V25-9558 , rue Poirier, Saint-Jean-sur-Richelieu Date du test 2025…" at bounding box center [339, 224] width 348 height 335
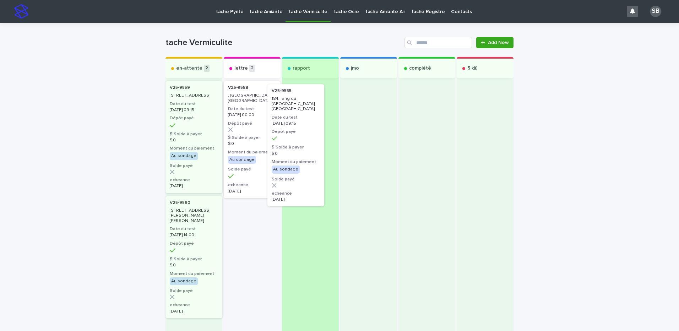
drag, startPoint x: 248, startPoint y: 121, endPoint x: 296, endPoint y: 124, distance: 48.3
click at [296, 124] on div "en-attente 2 V25-9559 310, Acadia Drive, Beaconsfield Date du test 2025-08-19 0…" at bounding box center [339, 207] width 348 height 300
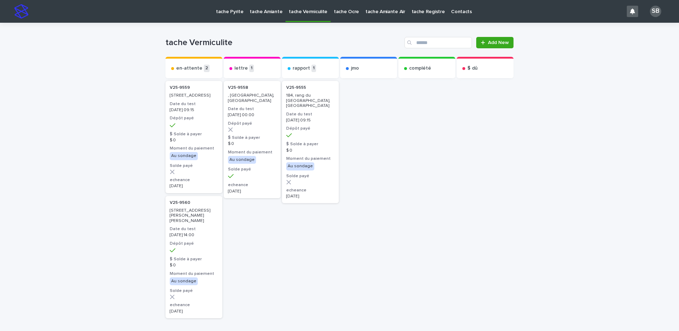
click at [79, 74] on div "Loading... Saving… Loading... Saving… tache Vermiculite Add New Send to... Send…" at bounding box center [339, 207] width 679 height 369
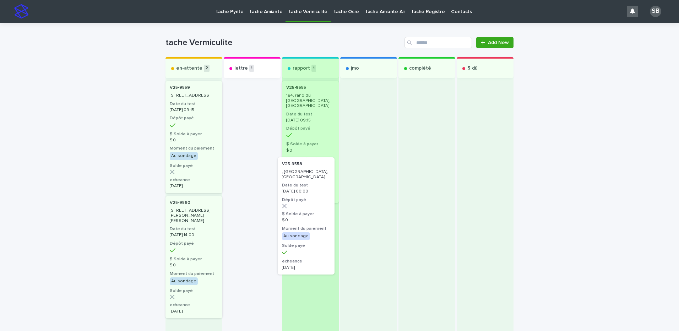
drag, startPoint x: 270, startPoint y: 161, endPoint x: 196, endPoint y: 104, distance: 93.2
click at [307, 205] on div "en-attente 2 V25-9559 310, Acadia Drive, Beaconsfield Date du test 2025-08-19 0…" at bounding box center [339, 207] width 348 height 300
